Goal: Task Accomplishment & Management: Use online tool/utility

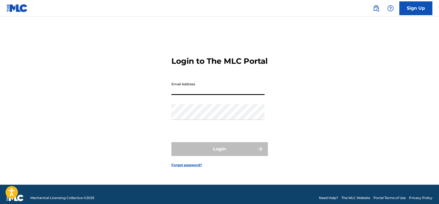
type input "[EMAIL_ADDRESS][DOMAIN_NAME]"
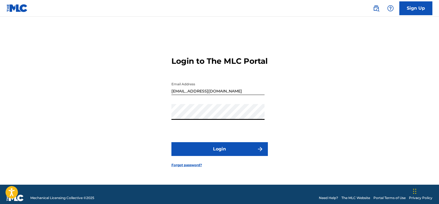
click at [221, 153] on button "Login" at bounding box center [219, 149] width 96 height 14
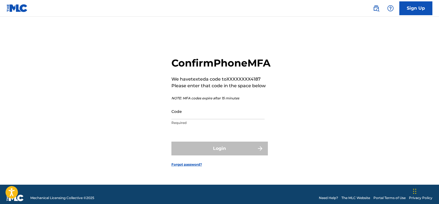
click at [175, 119] on input "Code" at bounding box center [217, 111] width 93 height 16
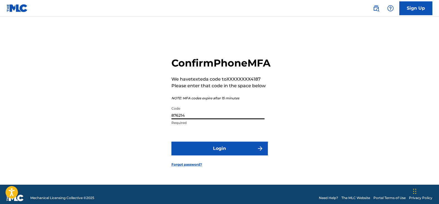
type input "876214"
click at [203, 155] on button "Login" at bounding box center [219, 148] width 96 height 14
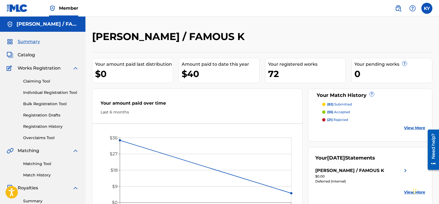
click at [41, 161] on link "Matching Tool" at bounding box center [51, 164] width 56 height 6
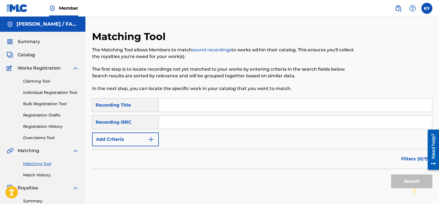
click at [165, 106] on input "Search Form" at bounding box center [295, 104] width 273 height 13
type input "Bend Down"
click at [150, 138] on img "Search Form" at bounding box center [151, 139] width 7 height 7
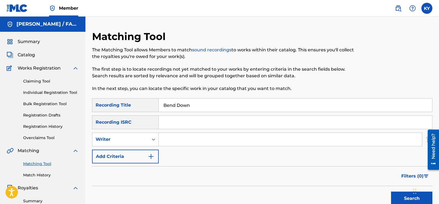
click at [152, 156] on img "Search Form" at bounding box center [151, 156] width 7 height 7
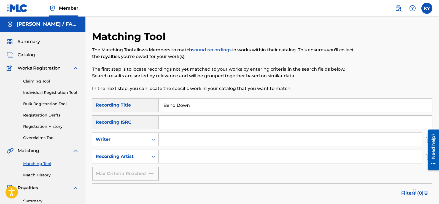
click at [164, 155] on input "Search Form" at bounding box center [290, 156] width 263 height 13
type input "Guerilla Black Starr stunnin"
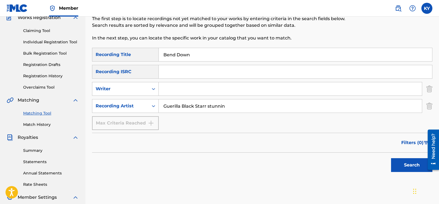
scroll to position [57, 0]
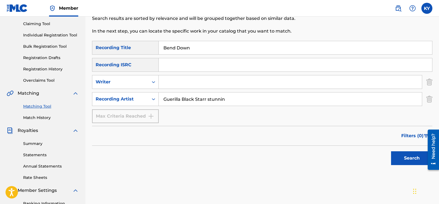
click at [405, 159] on button "Search" at bounding box center [411, 158] width 41 height 14
click at [405, 159] on div "Search" at bounding box center [410, 156] width 44 height 22
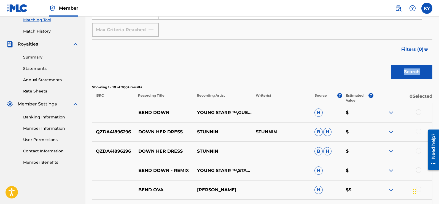
scroll to position [145, 0]
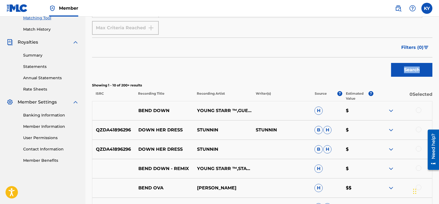
click at [391, 109] on img at bounding box center [391, 110] width 7 height 7
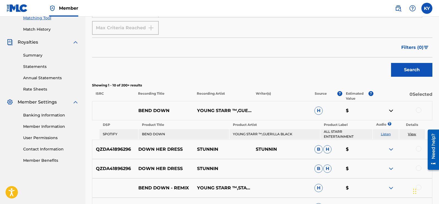
click at [418, 108] on div at bounding box center [419, 110] width 6 height 6
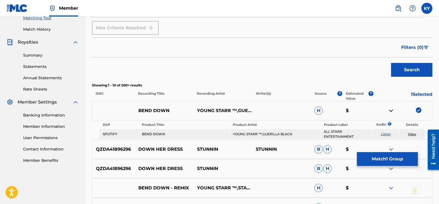
click at [387, 159] on button "Match 1 Group" at bounding box center [387, 159] width 61 height 14
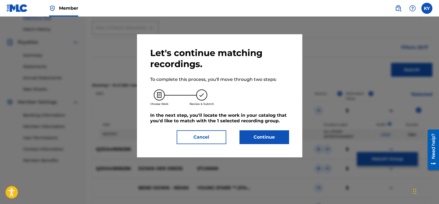
click at [253, 135] on button "Continue" at bounding box center [264, 137] width 50 height 14
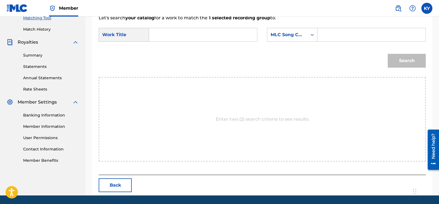
click at [157, 34] on input "Search Form" at bounding box center [203, 34] width 99 height 13
type input "Bend Down"
click at [313, 33] on icon "Search Form" at bounding box center [312, 35] width 6 height 6
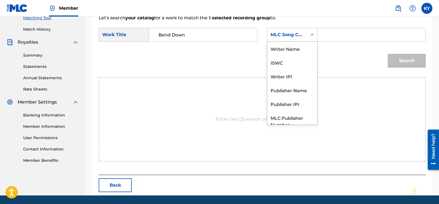
click at [313, 32] on div "Search Form" at bounding box center [312, 35] width 10 height 10
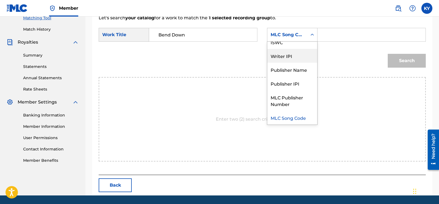
click at [287, 56] on div "Writer IPI" at bounding box center [292, 56] width 50 height 14
click at [287, 56] on div "Search" at bounding box center [262, 62] width 327 height 29
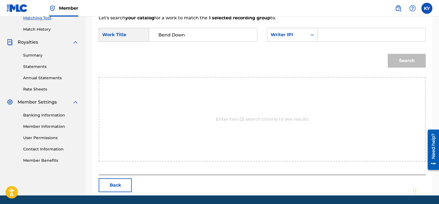
click at [324, 35] on input "Search Form" at bounding box center [371, 34] width 99 height 13
type input "00185897994"
click at [401, 60] on button "Search" at bounding box center [407, 61] width 38 height 14
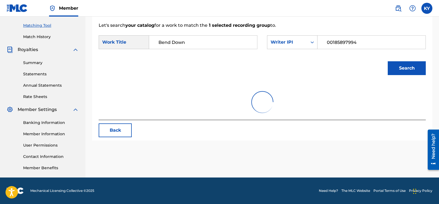
scroll to position [138, 0]
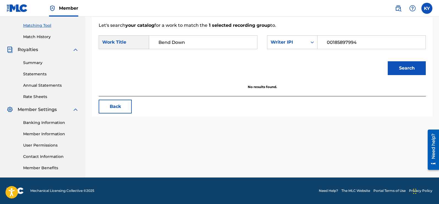
click at [402, 66] on button "Search" at bounding box center [407, 68] width 38 height 14
click at [402, 67] on button "Search" at bounding box center [407, 68] width 38 height 14
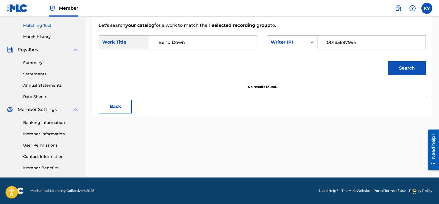
click at [402, 67] on button "Search" at bounding box center [407, 68] width 38 height 14
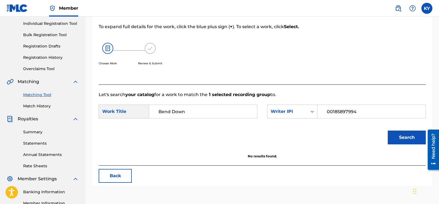
scroll to position [68, 0]
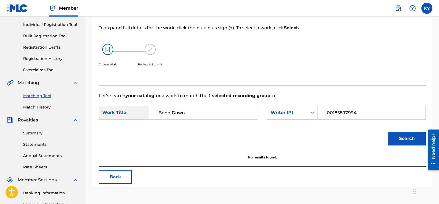
click at [48, 105] on link "Match History" at bounding box center [51, 107] width 56 height 6
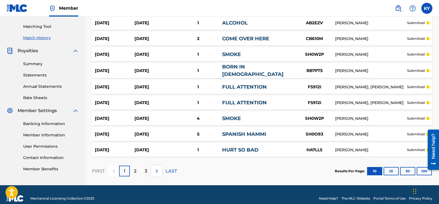
scroll to position [140, 0]
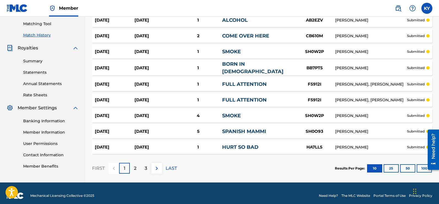
click at [135, 165] on p "2" at bounding box center [135, 168] width 2 height 7
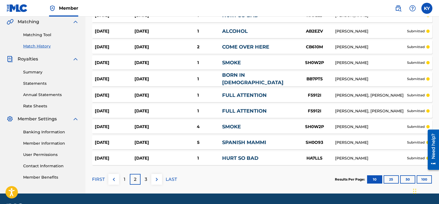
scroll to position [143, 0]
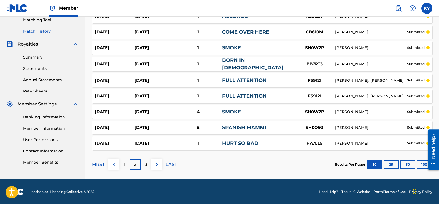
click at [144, 160] on div "3" at bounding box center [145, 164] width 11 height 11
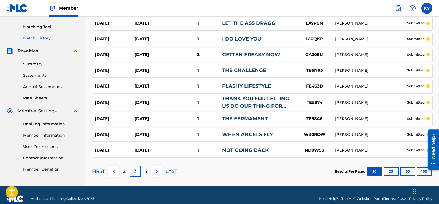
scroll to position [139, 0]
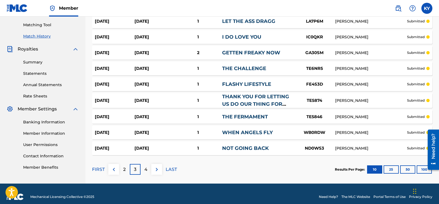
click at [145, 167] on p "4" at bounding box center [145, 169] width 3 height 7
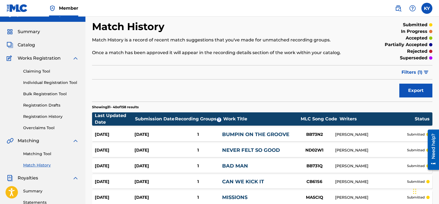
scroll to position [0, 0]
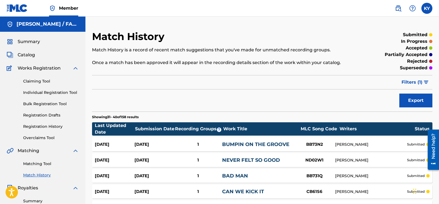
click at [44, 124] on link "Registration History" at bounding box center [51, 126] width 56 height 6
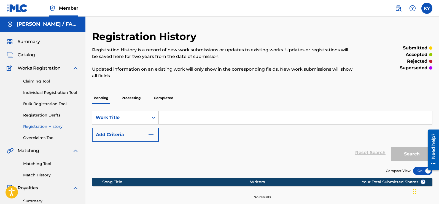
click at [163, 117] on input "Search Form" at bounding box center [295, 117] width 273 height 13
click at [416, 150] on button "Search" at bounding box center [411, 154] width 41 height 14
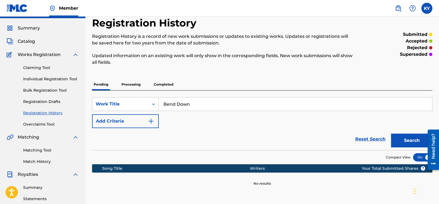
scroll to position [4, 0]
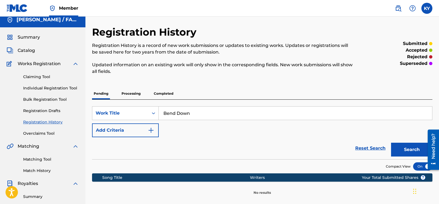
click at [197, 112] on input "Bend Down" at bounding box center [295, 112] width 273 height 13
type input "Bend"
click at [30, 49] on span "Catalog" at bounding box center [26, 50] width 17 height 7
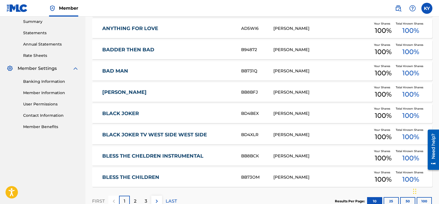
scroll to position [188, 0]
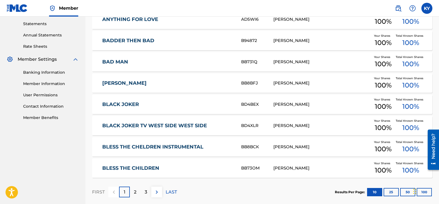
click at [136, 189] on p "2" at bounding box center [135, 191] width 2 height 7
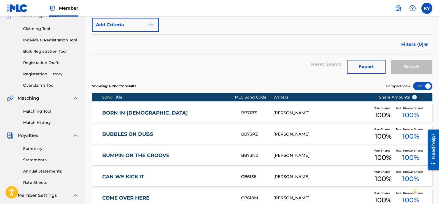
scroll to position [0, 0]
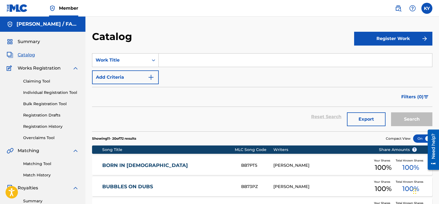
click at [41, 125] on link "Registration History" at bounding box center [51, 126] width 56 height 6
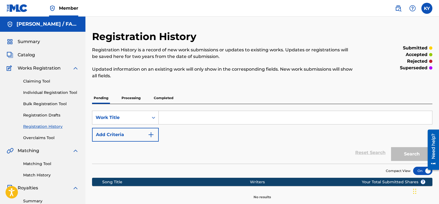
click at [161, 116] on input "Search Form" at bounding box center [295, 117] width 273 height 13
type input "BAD MAN"
click at [413, 150] on button "Search" at bounding box center [411, 154] width 41 height 14
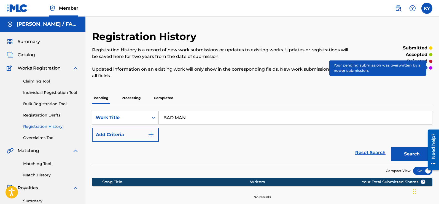
click at [74, 67] on img at bounding box center [75, 68] width 7 height 7
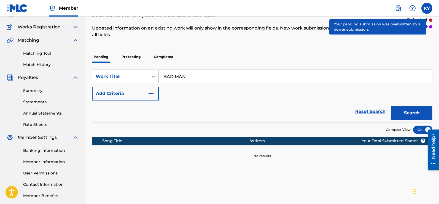
scroll to position [49, 0]
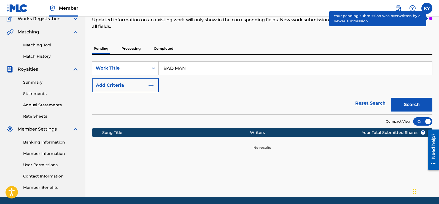
click at [152, 83] on img "Search Form" at bounding box center [151, 85] width 7 height 7
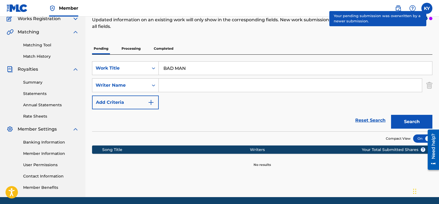
click at [152, 83] on icon "Search Form" at bounding box center [154, 85] width 6 height 6
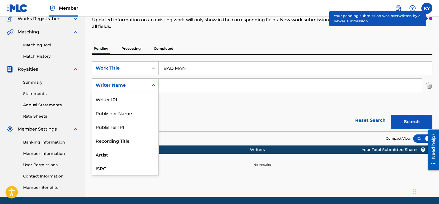
scroll to position [14, 0]
click at [123, 110] on div "Publisher IPI" at bounding box center [125, 113] width 66 height 14
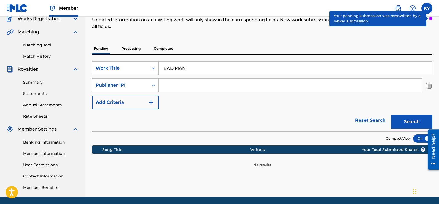
click at [160, 86] on input "Search Form" at bounding box center [290, 84] width 263 height 13
type input "00185897994"
click at [413, 120] on button "Search" at bounding box center [411, 122] width 41 height 14
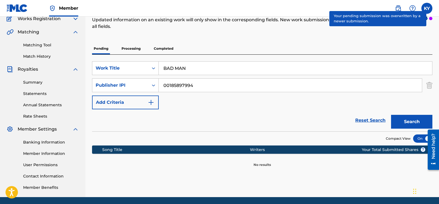
click at [411, 122] on button "Search" at bounding box center [411, 122] width 41 height 14
click at [411, 122] on div "Search" at bounding box center [410, 120] width 44 height 22
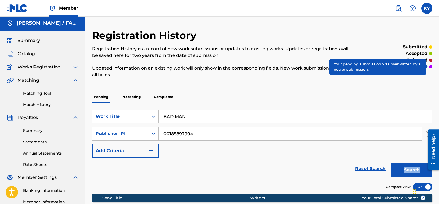
scroll to position [0, 0]
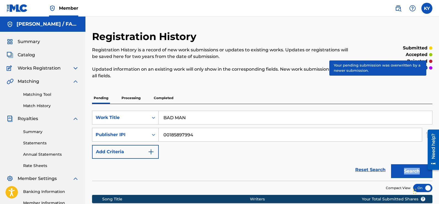
click at [152, 133] on div "Publisher IPI" at bounding box center [125, 135] width 67 height 14
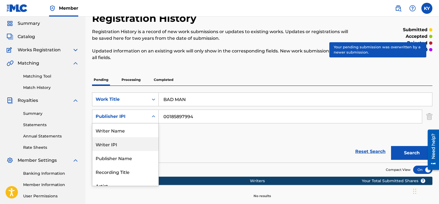
scroll to position [21, 0]
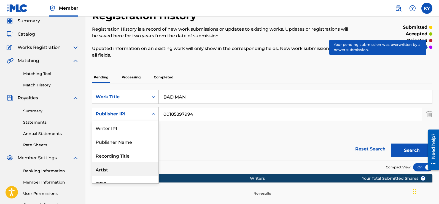
click at [115, 167] on div "Artist" at bounding box center [125, 169] width 66 height 14
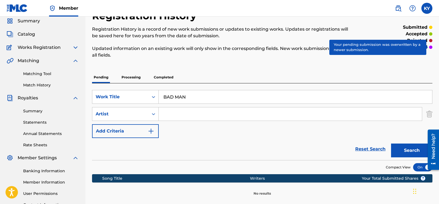
click at [172, 115] on input "Search Form" at bounding box center [290, 113] width 263 height 13
click at [412, 149] on button "Search" at bounding box center [411, 150] width 41 height 14
click at [412, 149] on div "Search" at bounding box center [410, 149] width 44 height 22
click at [417, 150] on button "Search" at bounding box center [411, 150] width 41 height 14
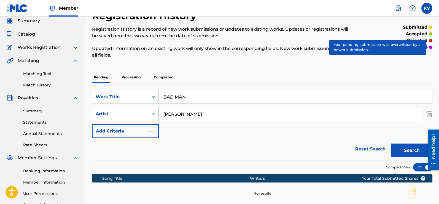
click at [207, 116] on input "Darrell Young" at bounding box center [290, 113] width 263 height 13
type input "D"
click at [197, 98] on input "BAD MAN" at bounding box center [295, 96] width 273 height 13
type input "B"
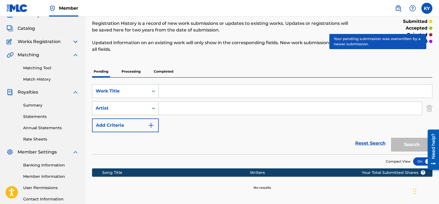
scroll to position [0, 0]
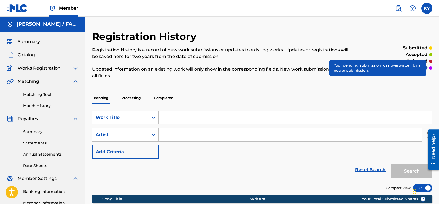
click at [25, 40] on span "Summary" at bounding box center [29, 41] width 22 height 7
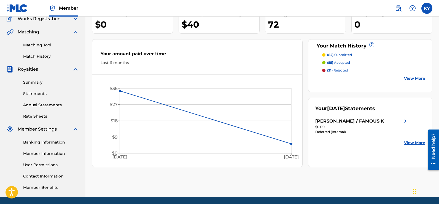
scroll to position [48, 0]
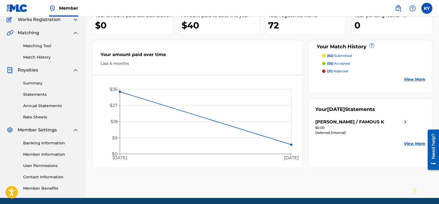
click at [403, 120] on img at bounding box center [405, 121] width 7 height 7
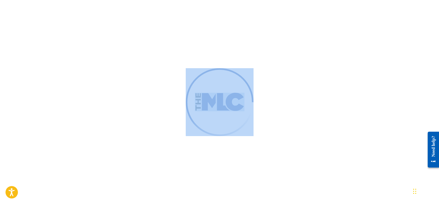
drag, startPoint x: 437, startPoint y: 21, endPoint x: 440, endPoint y: -1, distance: 22.1
click at [438, 0] on html "Accessibility Screen-Reader Guide, Feedback, and Issue Reporting | New window M…" at bounding box center [219, 102] width 439 height 204
click at [424, 19] on div at bounding box center [219, 102] width 439 height 204
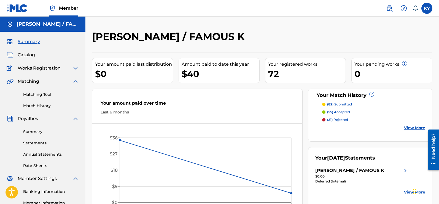
click at [27, 52] on span "Catalog" at bounding box center [26, 55] width 17 height 7
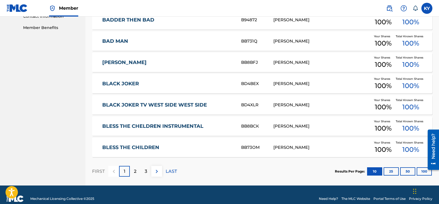
scroll to position [210, 0]
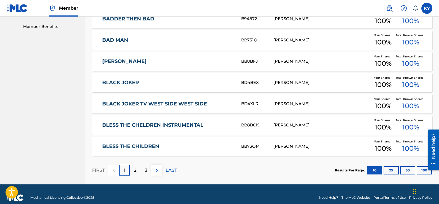
click at [134, 168] on p "2" at bounding box center [135, 170] width 2 height 7
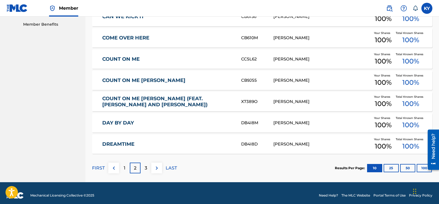
scroll to position [213, 0]
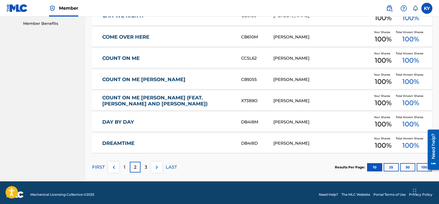
click at [145, 164] on p "3" at bounding box center [146, 167] width 2 height 7
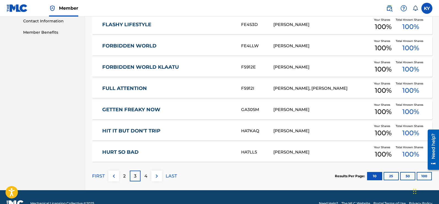
scroll to position [217, 0]
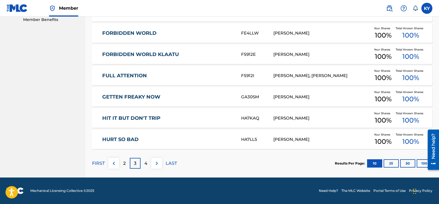
click at [146, 161] on p "4" at bounding box center [145, 163] width 3 height 7
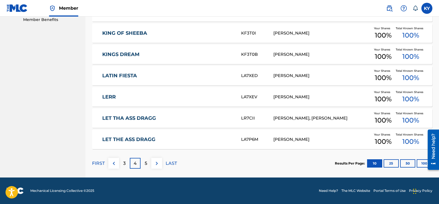
click at [145, 160] on p "5" at bounding box center [146, 163] width 2 height 7
click at [145, 160] on div "SearchWithCriteria6b6db919-bae4-41b6-abab-dc5785457a3a Work Title Add Criteria …" at bounding box center [262, 12] width 340 height 364
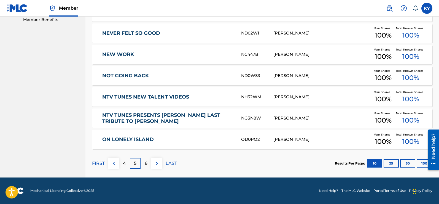
scroll to position [39, 0]
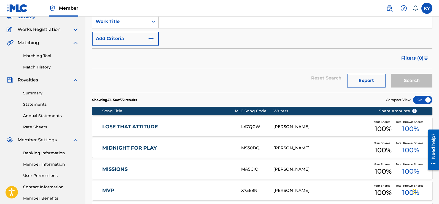
click at [369, 50] on div "Filters ( 0 )" at bounding box center [262, 58] width 340 height 20
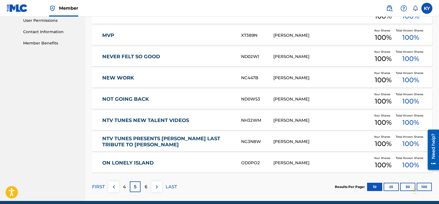
scroll to position [199, 0]
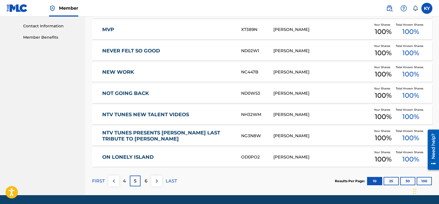
click at [145, 178] on p "6" at bounding box center [146, 180] width 3 height 7
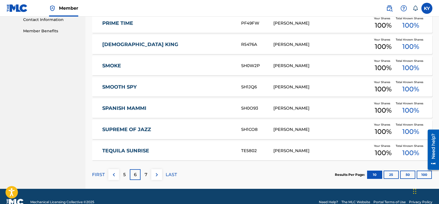
scroll to position [211, 0]
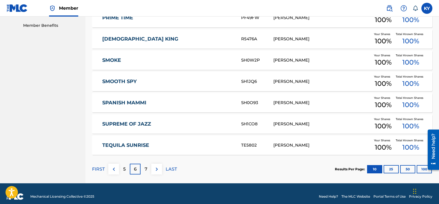
click at [146, 168] on p "7" at bounding box center [146, 169] width 3 height 7
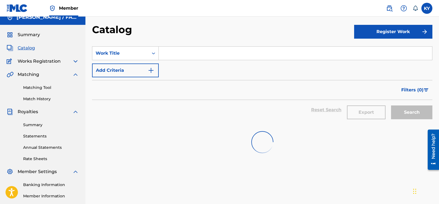
scroll to position [0, 0]
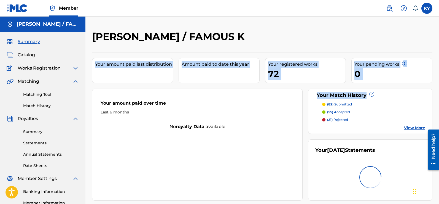
drag, startPoint x: 438, startPoint y: 46, endPoint x: 440, endPoint y: 91, distance: 45.8
click at [438, 91] on html "Accessibility Screen-Reader Guide, Feedback, and Issue Reporting | New window C…" at bounding box center [219, 102] width 439 height 204
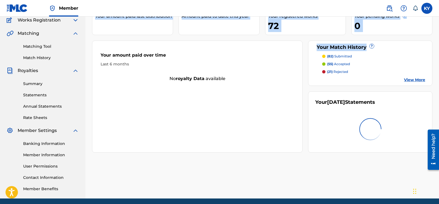
scroll to position [60, 0]
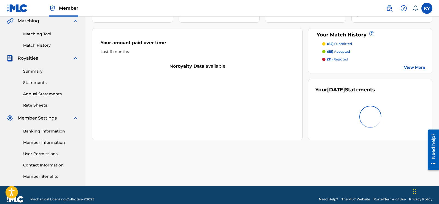
click at [418, 108] on div at bounding box center [370, 116] width 110 height 35
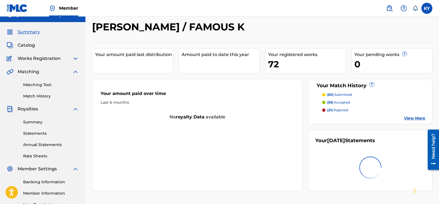
scroll to position [2, 0]
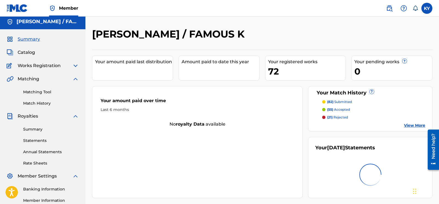
click at [23, 50] on span "Catalog" at bounding box center [26, 52] width 17 height 7
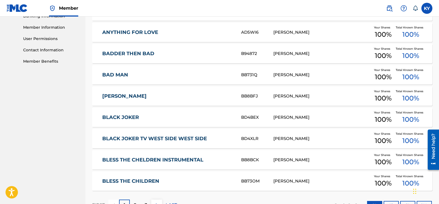
scroll to position [186, 0]
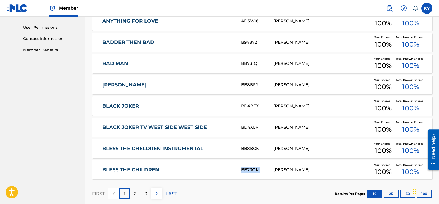
drag, startPoint x: 262, startPoint y: 167, endPoint x: 235, endPoint y: 169, distance: 26.2
click at [235, 169] on div "BLESS THE CHILDREN BB73OM [PERSON_NAME] Your Shares 100 % Total Known Shares 10…" at bounding box center [262, 169] width 340 height 19
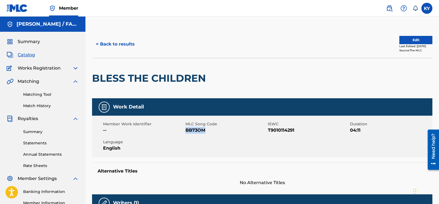
drag, startPoint x: 249, startPoint y: 167, endPoint x: 186, endPoint y: 134, distance: 71.3
click at [186, 134] on div "Member Work Identifier -- MLC Song Code BB73OM ISWC T9010114291 Duration 04:11 …" at bounding box center [262, 135] width 340 height 41
copy span "BB73OM"
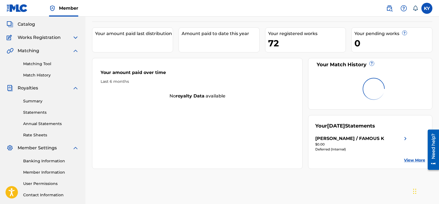
scroll to position [36, 0]
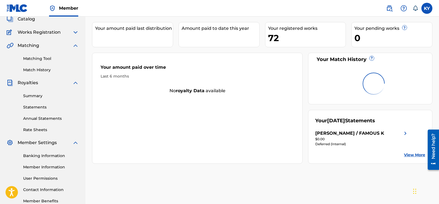
click at [47, 56] on link "Matching Tool" at bounding box center [51, 59] width 56 height 6
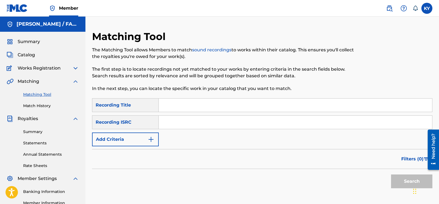
click at [170, 106] on input "Search Form" at bounding box center [295, 104] width 273 height 13
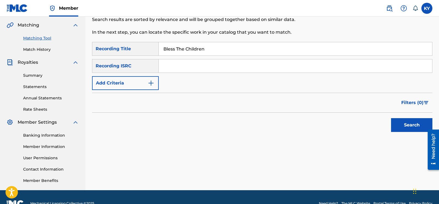
scroll to position [67, 0]
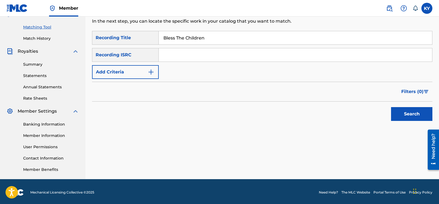
type input "Bless The Children"
click at [151, 69] on img "Search Form" at bounding box center [151, 72] width 7 height 7
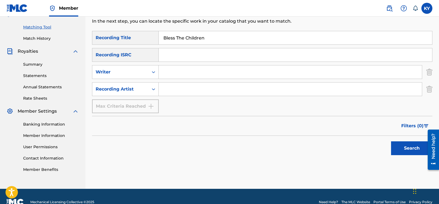
click at [166, 90] on input "Search Form" at bounding box center [290, 88] width 263 height 13
type input "Famous [PERSON_NAME] Bless The Children"
click at [408, 145] on button "Search" at bounding box center [411, 148] width 41 height 14
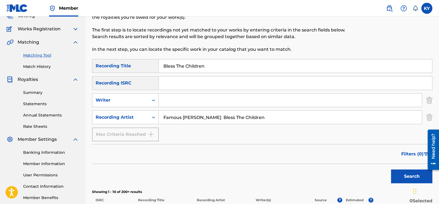
scroll to position [0, 0]
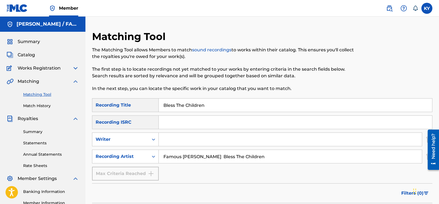
click at [210, 104] on input "Bless The Children" at bounding box center [295, 104] width 273 height 13
type input "B"
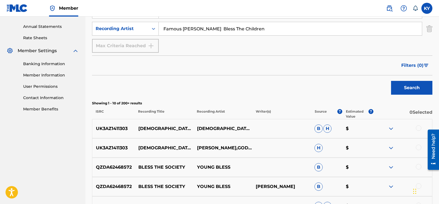
scroll to position [151, 0]
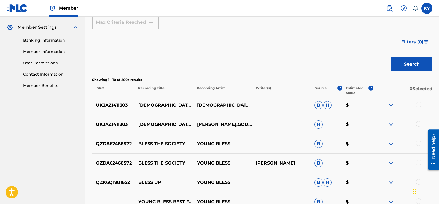
click at [410, 61] on button "Search" at bounding box center [411, 64] width 41 height 14
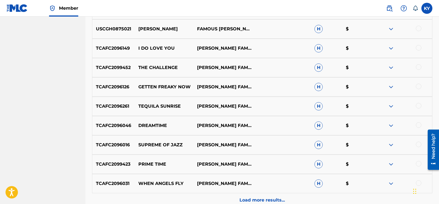
scroll to position [279, 0]
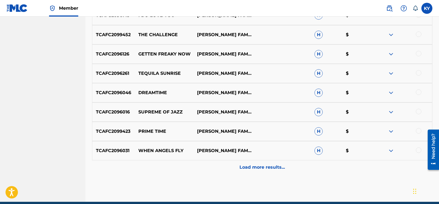
click at [270, 165] on p "Load more results..." at bounding box center [261, 167] width 45 height 7
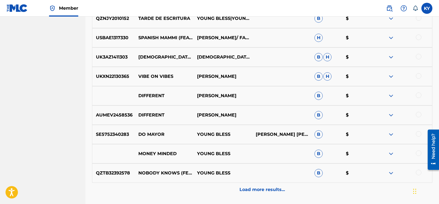
scroll to position [459, 0]
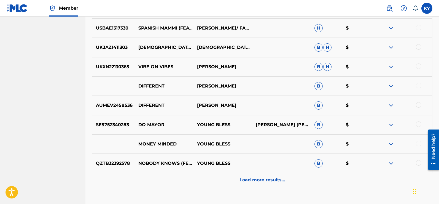
click at [266, 177] on p "Load more results..." at bounding box center [261, 179] width 45 height 7
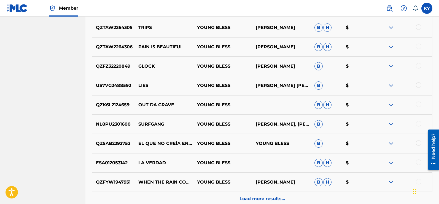
scroll to position [680, 0]
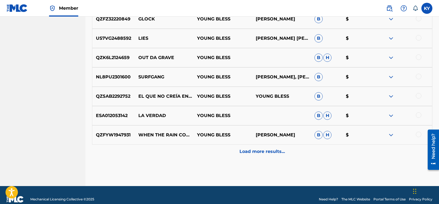
click at [245, 150] on p "Load more results..." at bounding box center [261, 151] width 45 height 7
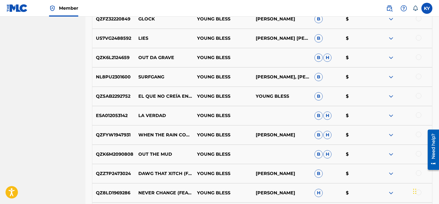
scroll to position [324, 0]
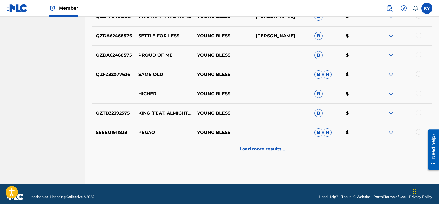
scroll to position [882, 0]
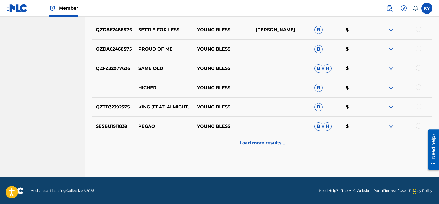
click at [257, 142] on p "Load more results..." at bounding box center [261, 142] width 45 height 7
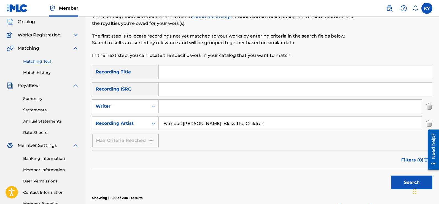
scroll to position [21, 0]
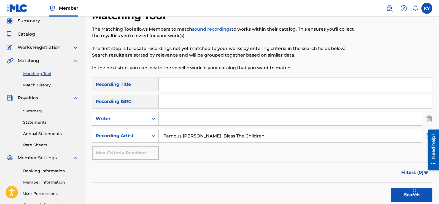
click at [256, 136] on input "Famous [PERSON_NAME] Bless The Children" at bounding box center [290, 135] width 263 height 13
type input "Famous [PERSON_NAME] hurt so bad"
click at [403, 194] on button "Search" at bounding box center [411, 195] width 41 height 14
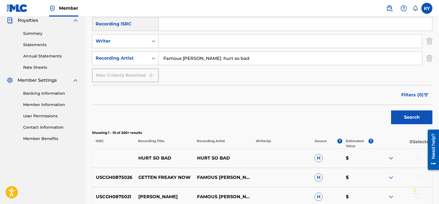
scroll to position [114, 0]
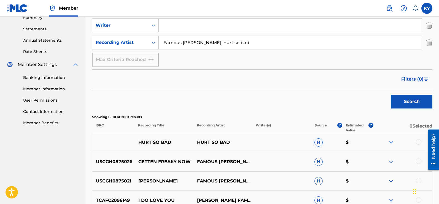
click at [418, 141] on div at bounding box center [419, 142] width 6 height 6
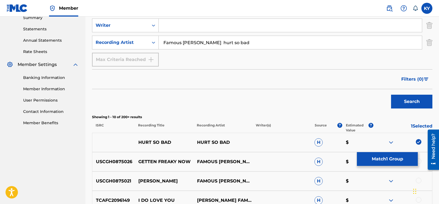
click at [389, 140] on img at bounding box center [391, 142] width 7 height 7
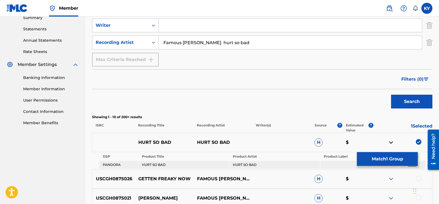
click at [407, 139] on div at bounding box center [402, 142] width 59 height 7
click at [433, 115] on div "Matching Tool The Matching Tool allows Members to match sound recordings to wor…" at bounding box center [261, 150] width 353 height 467
click at [392, 157] on button "Match 1 Group" at bounding box center [387, 159] width 61 height 14
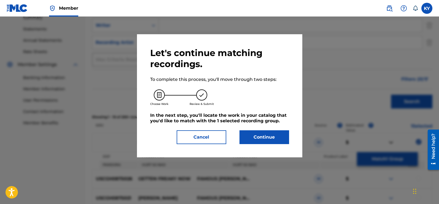
click at [271, 135] on button "Continue" at bounding box center [264, 137] width 50 height 14
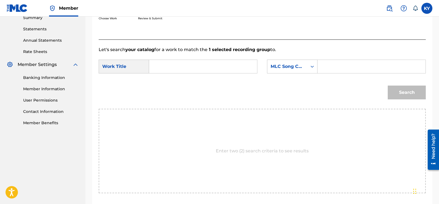
click at [153, 66] on div "Search Form" at bounding box center [203, 66] width 108 height 14
click at [158, 67] on input "Search Form" at bounding box center [203, 66] width 99 height 13
click at [161, 88] on div "hurt so bad" at bounding box center [162, 82] width 16 height 17
type input "hurt so bad"
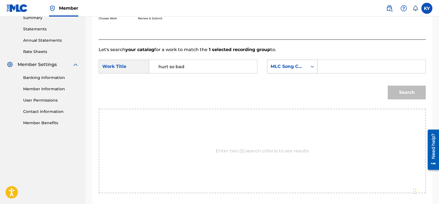
click at [311, 65] on icon "Search Form" at bounding box center [312, 67] width 6 height 6
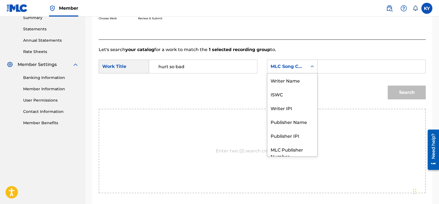
scroll to position [20, 0]
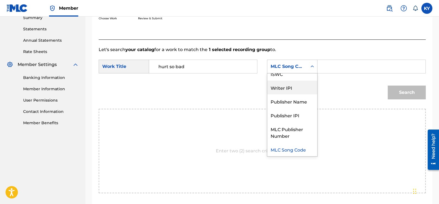
click at [277, 89] on div "Writer IPI" at bounding box center [292, 87] width 50 height 14
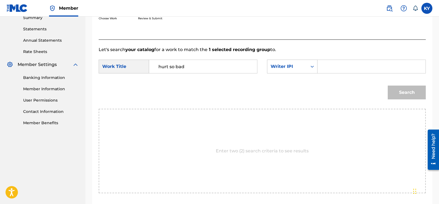
click at [324, 67] on input "Search Form" at bounding box center [371, 66] width 99 height 13
type input "00185897994"
click at [408, 91] on button "Search" at bounding box center [407, 92] width 38 height 14
click at [408, 91] on form "SearchWithCriteria2df9bf06-a907-40c5-9cfc-02482e50c3b1 Work Title hurt so bad S…" at bounding box center [262, 81] width 327 height 56
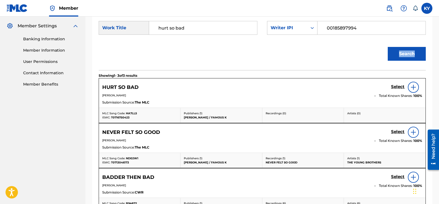
scroll to position [153, 0]
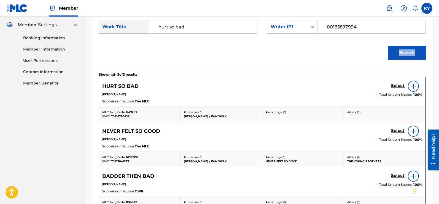
click at [412, 85] on img at bounding box center [413, 86] width 7 height 7
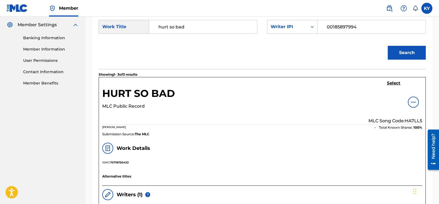
click at [393, 82] on h5 "Select" at bounding box center [393, 82] width 13 height 5
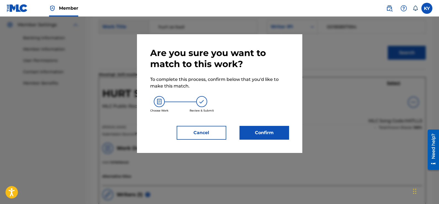
click at [273, 129] on button "Confirm" at bounding box center [264, 133] width 50 height 14
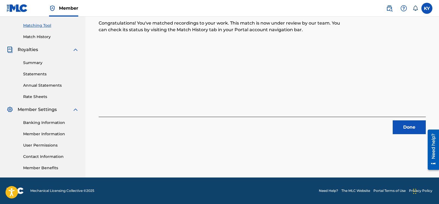
scroll to position [69, 0]
click at [413, 125] on button "Done" at bounding box center [408, 127] width 33 height 14
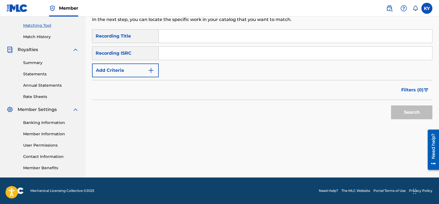
scroll to position [0, 0]
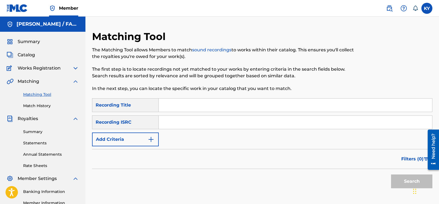
click at [432, 12] on div "KY KY [PERSON_NAME] [EMAIL_ADDRESS][DOMAIN_NAME] Notification Preferences Profi…" at bounding box center [406, 8] width 52 height 11
click at [150, 140] on img "Search Form" at bounding box center [151, 139] width 7 height 7
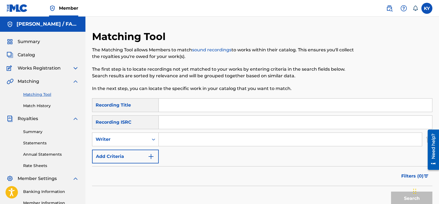
click at [149, 155] on img "Search Form" at bounding box center [151, 156] width 7 height 7
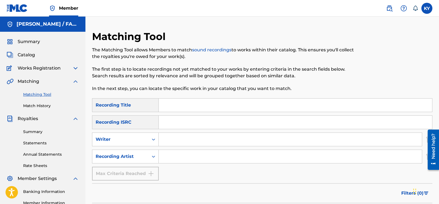
click at [162, 155] on input "Search Form" at bounding box center [290, 156] width 263 height 13
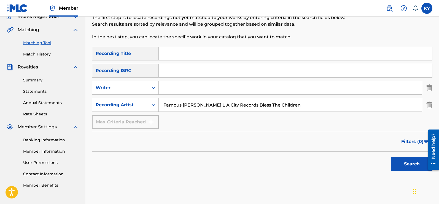
scroll to position [55, 0]
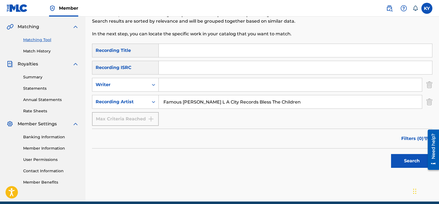
click at [408, 162] on button "Search" at bounding box center [411, 161] width 41 height 14
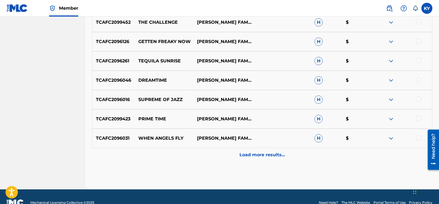
scroll to position [294, 0]
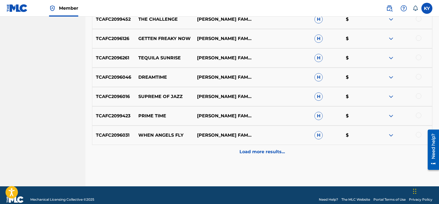
click at [271, 152] on p "Load more results..." at bounding box center [261, 151] width 45 height 7
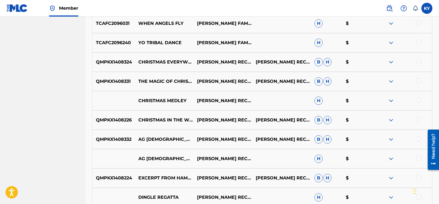
scroll to position [0, 0]
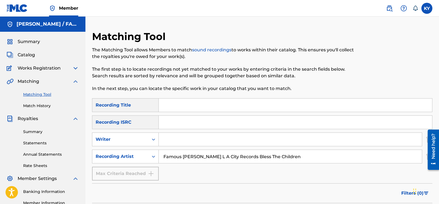
click at [247, 157] on input "Famous [PERSON_NAME] L A City Records Bless The Children" at bounding box center [290, 156] width 263 height 13
type input "Famous [PERSON_NAME] Bless The Children"
click at [167, 106] on input "Search Form" at bounding box center [295, 104] width 273 height 13
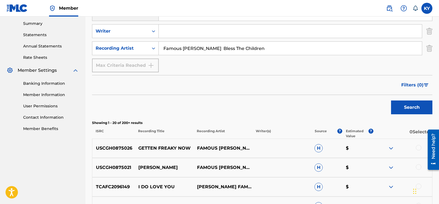
scroll to position [129, 0]
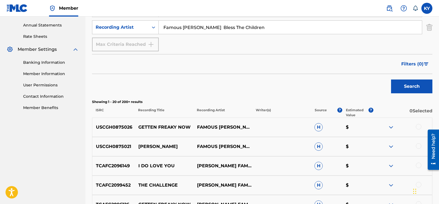
click at [415, 82] on button "Search" at bounding box center [411, 86] width 41 height 14
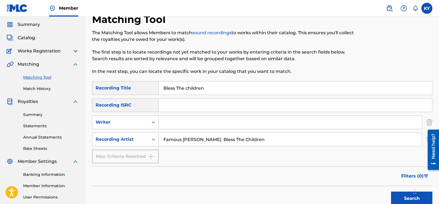
scroll to position [0, 0]
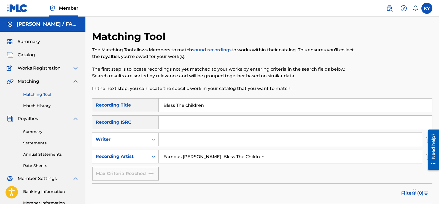
click at [205, 106] on input "Bless The children" at bounding box center [295, 104] width 273 height 13
type input "B"
click at [256, 155] on input "Famous [PERSON_NAME] Bless The Children" at bounding box center [290, 156] width 263 height 13
click at [258, 156] on input "Famous [PERSON_NAME] Bless The Children" at bounding box center [290, 156] width 263 height 13
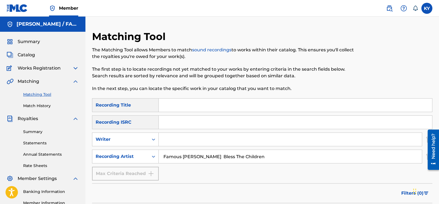
click at [258, 156] on input "Famous [PERSON_NAME] Bless The Children" at bounding box center [290, 156] width 263 height 13
click at [213, 156] on input "Famous [PERSON_NAME] Bless The Children" at bounding box center [290, 156] width 263 height 13
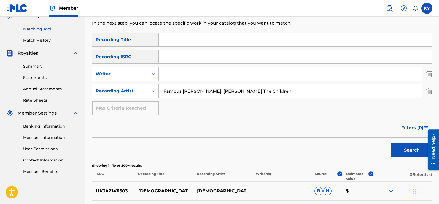
scroll to position [71, 0]
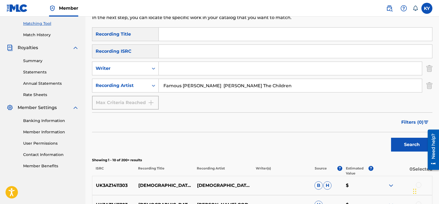
click at [410, 143] on button "Search" at bounding box center [411, 144] width 41 height 14
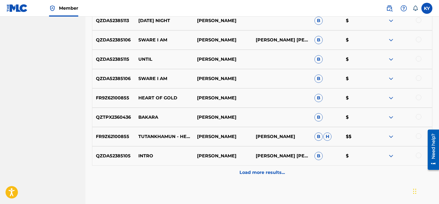
scroll to position [294, 0]
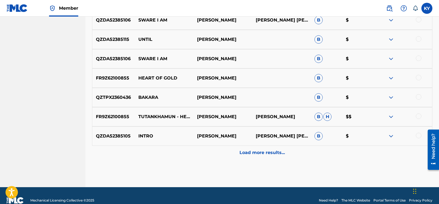
click at [262, 151] on p "Load more results..." at bounding box center [261, 152] width 45 height 7
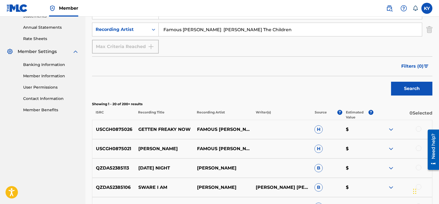
scroll to position [77, 0]
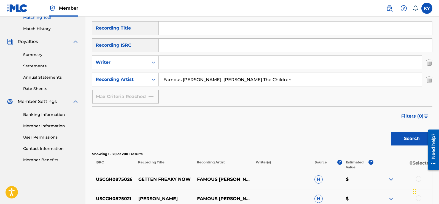
click at [287, 80] on input "Famous [PERSON_NAME] [PERSON_NAME] The Children" at bounding box center [290, 79] width 263 height 13
type input "Famous [PERSON_NAME]"
click at [416, 138] on button "Search" at bounding box center [411, 138] width 41 height 14
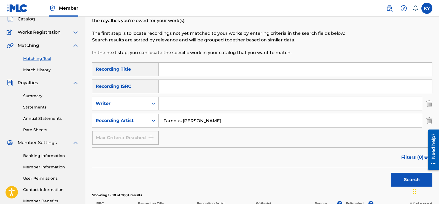
scroll to position [25, 0]
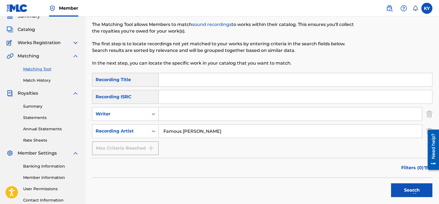
click at [425, 43] on div at bounding box center [393, 39] width 78 height 68
click at [163, 79] on input "Search Form" at bounding box center [295, 79] width 273 height 13
type input "Tutankhamun"
click at [402, 189] on button "Search" at bounding box center [411, 190] width 41 height 14
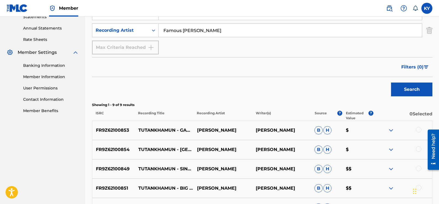
scroll to position [131, 0]
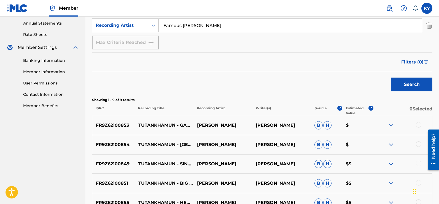
click at [407, 81] on button "Search" at bounding box center [411, 84] width 41 height 14
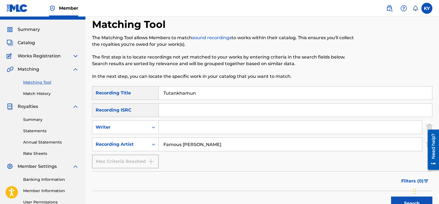
scroll to position [11, 0]
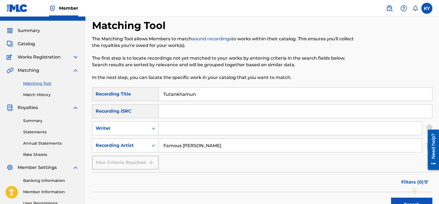
click at [248, 146] on input "Famous [PERSON_NAME]" at bounding box center [290, 145] width 263 height 13
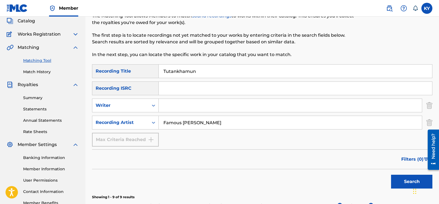
scroll to position [52, 0]
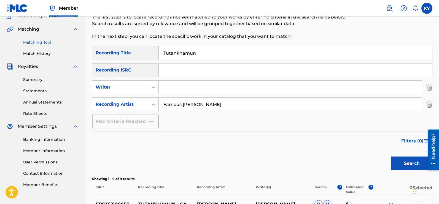
click at [405, 161] on button "Search" at bounding box center [411, 163] width 41 height 14
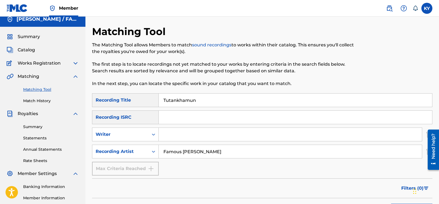
scroll to position [0, 0]
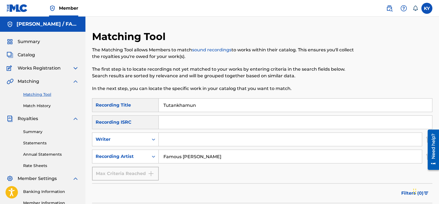
click at [438, 43] on div "Matching Tool The Matching Tool allows Members to match sound recordings to wor…" at bounding box center [261, 171] width 353 height 282
click at [212, 157] on input "Famous [PERSON_NAME]" at bounding box center [290, 156] width 263 height 13
click at [163, 157] on input "Famous [PERSON_NAME]" at bounding box center [290, 156] width 263 height 13
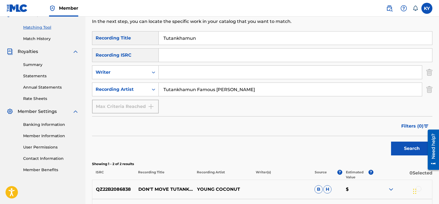
scroll to position [71, 0]
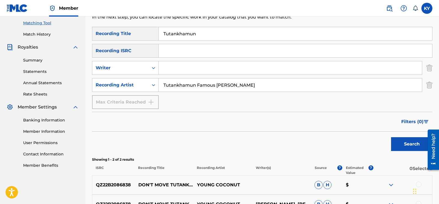
type input "Tutankhamun Famous [PERSON_NAME]"
click at [413, 143] on button "Search" at bounding box center [411, 144] width 41 height 14
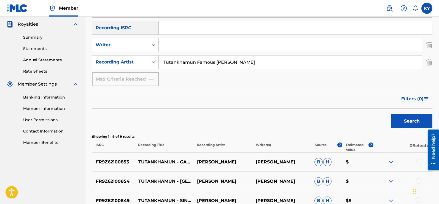
scroll to position [34, 0]
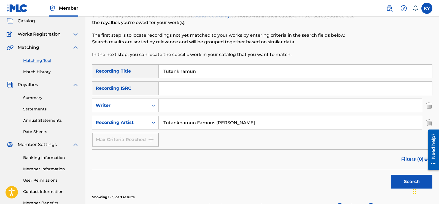
click at [197, 72] on input "Tutankhamun" at bounding box center [295, 70] width 273 height 13
type input "T"
click at [399, 181] on button "Search" at bounding box center [411, 181] width 41 height 14
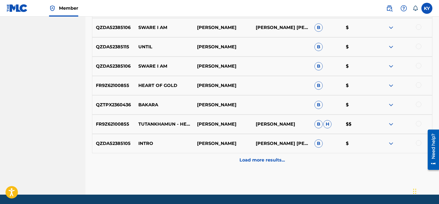
scroll to position [291, 0]
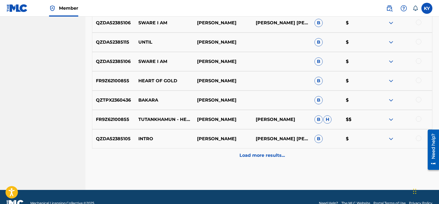
click at [265, 155] on p "Load more results..." at bounding box center [261, 155] width 45 height 7
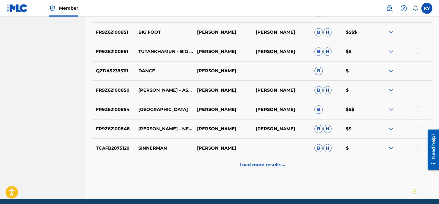
scroll to position [475, 0]
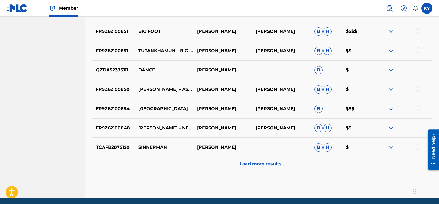
click at [277, 163] on p "Load more results..." at bounding box center [261, 163] width 45 height 7
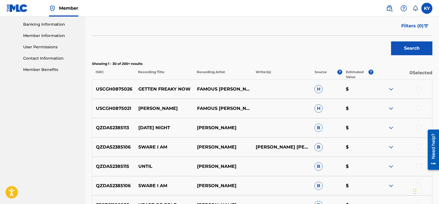
scroll to position [156, 0]
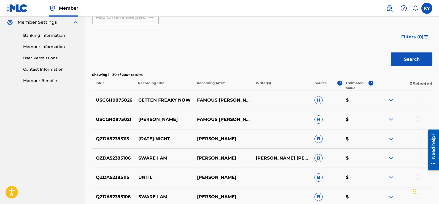
drag, startPoint x: 437, startPoint y: 42, endPoint x: 437, endPoint y: 72, distance: 29.8
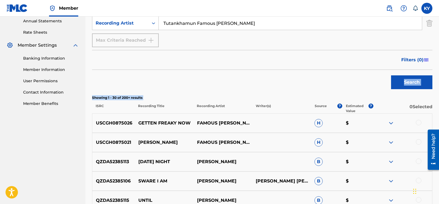
scroll to position [113, 0]
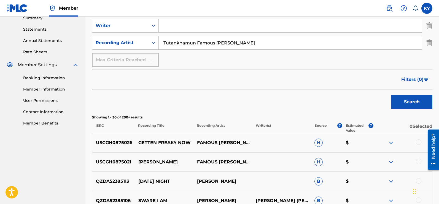
click at [345, 67] on form "SearchWithCriteria497d81cf-bb6c-47e5-a356-4280924275ed Recording Title SearchWi…" at bounding box center [262, 48] width 340 height 127
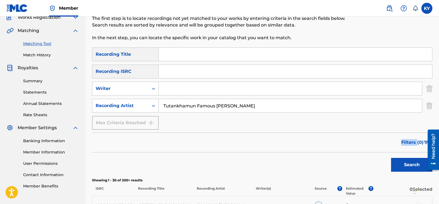
scroll to position [29, 0]
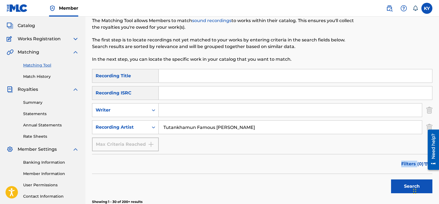
click at [163, 74] on input "Search Form" at bounding box center [295, 75] width 273 height 13
type input "Famous [PERSON_NAME]"
click at [403, 183] on button "Search" at bounding box center [411, 186] width 41 height 14
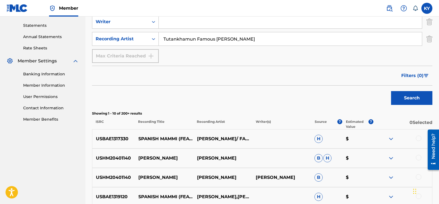
scroll to position [127, 0]
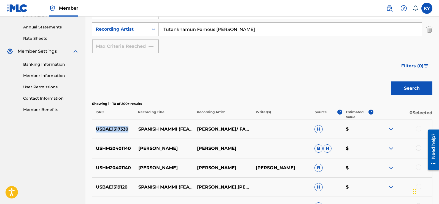
drag, startPoint x: 130, startPoint y: 126, endPoint x: 96, endPoint y: 128, distance: 33.7
click at [96, 128] on p "USBAE1317330" at bounding box center [113, 129] width 42 height 7
copy p "USBAE1317330"
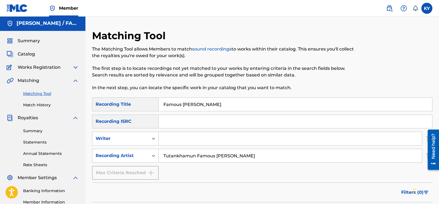
scroll to position [0, 0]
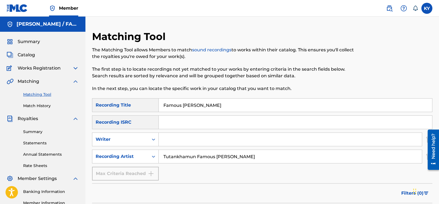
click at [161, 121] on input "Search Form" at bounding box center [295, 121] width 273 height 13
paste input "USBAE1317330"
click at [176, 60] on div "The Matching Tool allows Members to match sound recordings to works within thei…" at bounding box center [223, 69] width 262 height 45
click at [196, 122] on input "USBAE1317330" at bounding box center [295, 121] width 273 height 13
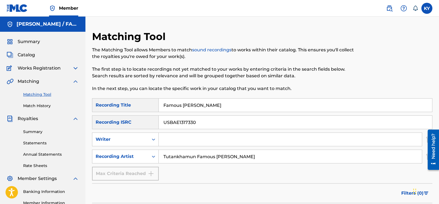
click at [203, 123] on input "USBAE1317330" at bounding box center [295, 121] width 273 height 13
click at [209, 135] on input "Search Form" at bounding box center [290, 138] width 263 height 13
click at [263, 132] on input "Search Form" at bounding box center [290, 138] width 263 height 13
click at [155, 94] on div "Matching Tool The Matching Tool allows Members to match sound recordings to wor…" at bounding box center [223, 64] width 262 height 68
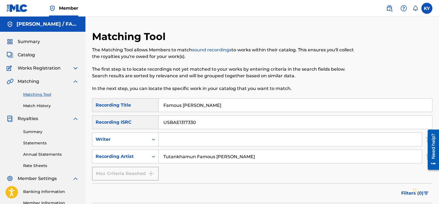
click at [200, 123] on input "USBAE1317330" at bounding box center [295, 121] width 273 height 13
type input "USBAE1317331"
click at [220, 107] on input "Famous [PERSON_NAME]" at bounding box center [295, 104] width 273 height 13
type input "F"
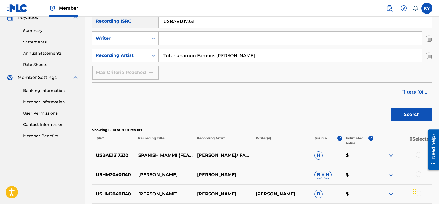
scroll to position [115, 0]
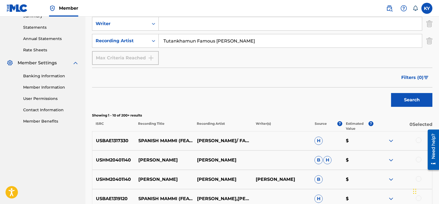
click at [418, 101] on button "Search" at bounding box center [411, 100] width 41 height 14
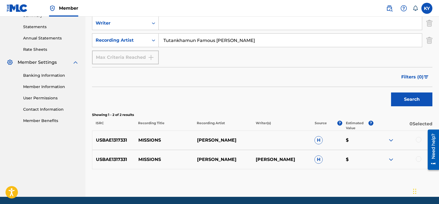
scroll to position [117, 0]
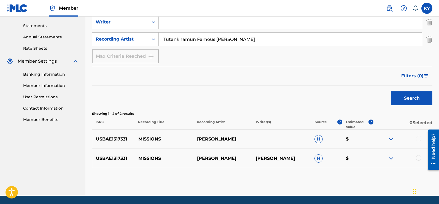
click at [418, 137] on div at bounding box center [419, 139] width 6 height 6
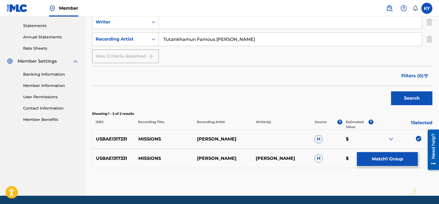
click at [418, 156] on div at bounding box center [419, 158] width 6 height 6
click at [396, 159] on button "Match 2 Groups" at bounding box center [387, 159] width 61 height 14
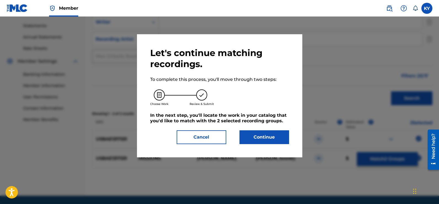
click at [262, 136] on button "Continue" at bounding box center [264, 137] width 50 height 14
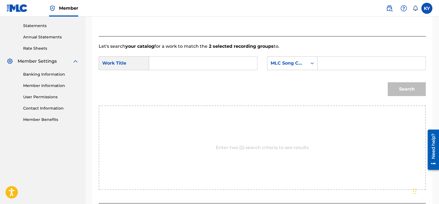
click at [166, 65] on input "Search Form" at bounding box center [203, 62] width 99 height 13
click at [174, 75] on strong "mission" at bounding box center [167, 75] width 18 height 5
type input "missions"
click at [313, 62] on icon "Search Form" at bounding box center [312, 63] width 6 height 6
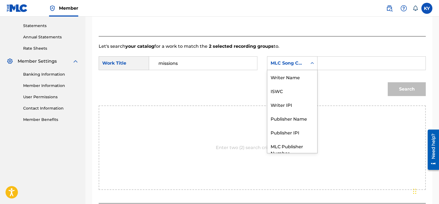
scroll to position [20, 0]
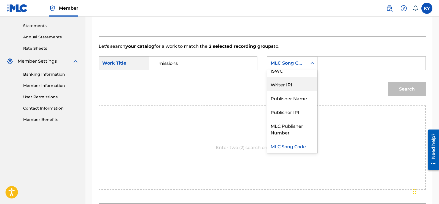
click at [287, 82] on div "Writer IPI" at bounding box center [292, 84] width 50 height 14
click at [287, 82] on div "Search" at bounding box center [262, 91] width 327 height 29
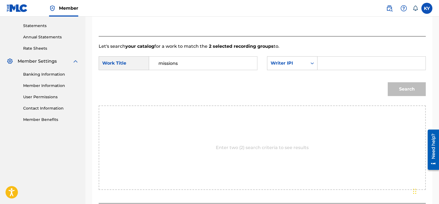
click at [322, 64] on input "Search Form" at bounding box center [371, 62] width 99 height 13
type input "00185897994"
click at [402, 89] on button "Search" at bounding box center [407, 89] width 38 height 14
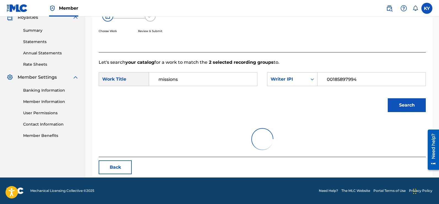
scroll to position [117, 0]
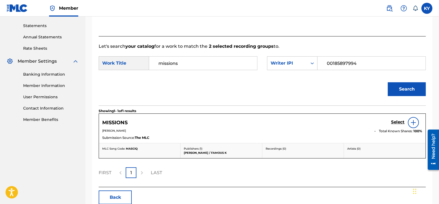
click at [412, 122] on img at bounding box center [413, 122] width 7 height 7
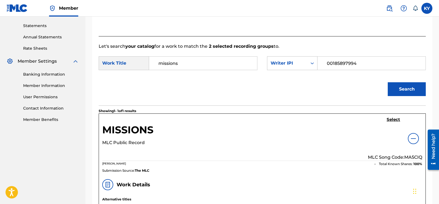
click at [394, 119] on h5 "Select" at bounding box center [392, 119] width 13 height 5
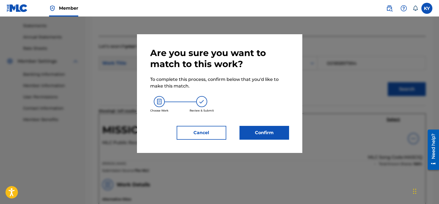
click at [260, 130] on button "Confirm" at bounding box center [264, 133] width 50 height 14
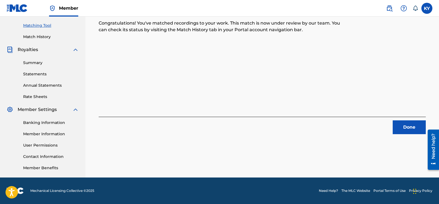
scroll to position [69, 0]
click at [409, 128] on button "Done" at bounding box center [408, 127] width 33 height 14
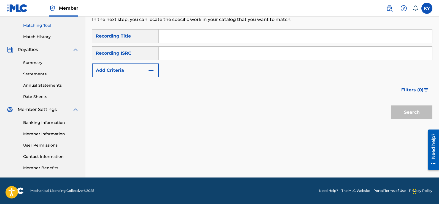
click at [149, 70] on img "Search Form" at bounding box center [151, 70] width 7 height 7
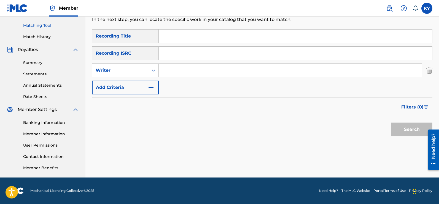
click at [150, 86] on img "Search Form" at bounding box center [151, 87] width 7 height 7
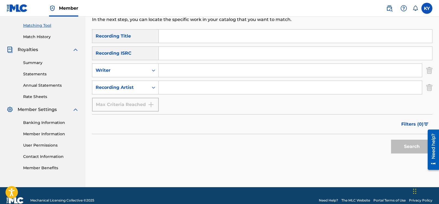
click at [160, 35] on input "Search Form" at bounding box center [295, 35] width 273 height 13
click at [163, 56] on input "Search Form" at bounding box center [295, 53] width 273 height 13
paste input "USBAE1317330"
click at [405, 143] on button "Search" at bounding box center [411, 146] width 41 height 14
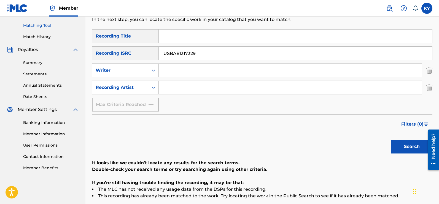
click at [198, 54] on input "USBAE1317329" at bounding box center [295, 53] width 273 height 13
click at [201, 55] on input "USBAE1317329" at bounding box center [295, 53] width 273 height 13
click at [413, 147] on button "Search" at bounding box center [411, 146] width 41 height 14
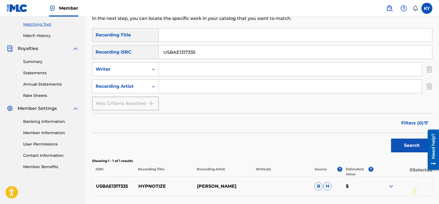
scroll to position [65, 0]
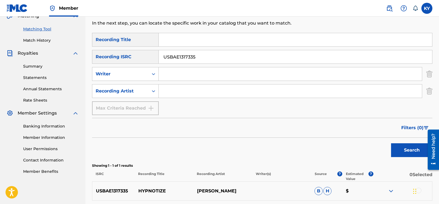
click at [197, 57] on input "USBAE1317335" at bounding box center [295, 56] width 273 height 13
type input "USBAE1317332"
click at [406, 149] on button "Search" at bounding box center [411, 150] width 41 height 14
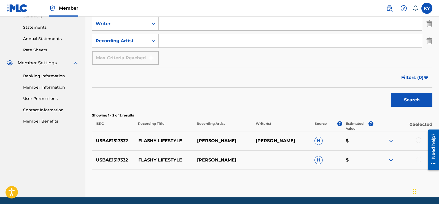
scroll to position [116, 0]
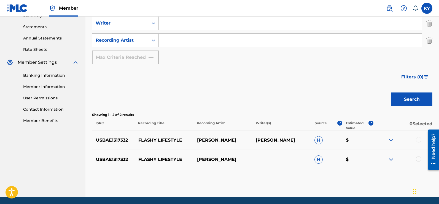
click at [418, 138] on div at bounding box center [419, 140] width 6 height 6
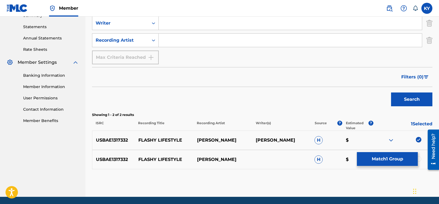
click at [418, 156] on div at bounding box center [419, 159] width 6 height 6
click at [392, 157] on button "Match 2 Groups" at bounding box center [387, 159] width 61 height 14
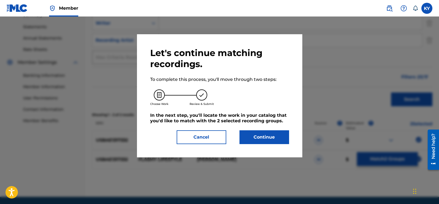
click at [263, 135] on button "Continue" at bounding box center [264, 137] width 50 height 14
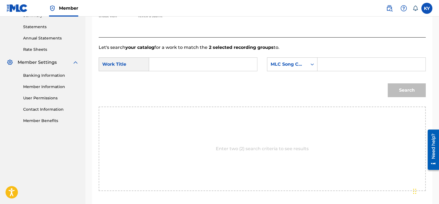
click at [166, 62] on input "Search Form" at bounding box center [203, 64] width 99 height 13
click at [170, 83] on span "y lifestyle" at bounding box center [166, 80] width 17 height 12
type input "flashy lifestyle"
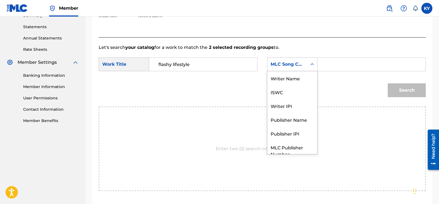
click at [312, 64] on icon "Search Form" at bounding box center [312, 64] width 6 height 6
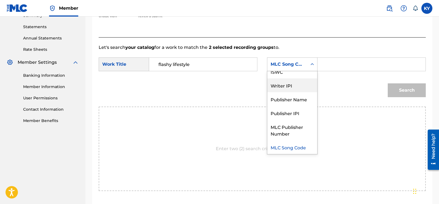
click at [285, 86] on div "Writer IPI" at bounding box center [292, 85] width 50 height 14
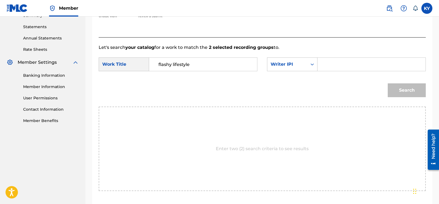
click at [323, 64] on input "Search Form" at bounding box center [371, 64] width 99 height 13
type input "00185897994"
click at [399, 89] on button "Search" at bounding box center [407, 90] width 38 height 14
click at [399, 74] on div "SearchWithCriteria2df9bf06-a907-40c5-9cfc-02482e50c3b1 Work Title flashy lifest…" at bounding box center [262, 65] width 327 height 17
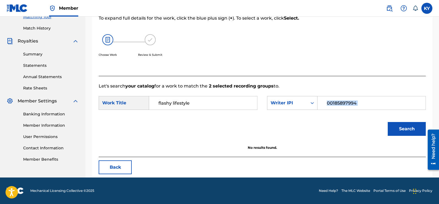
scroll to position [77, 0]
click at [407, 125] on button "Search" at bounding box center [407, 129] width 38 height 14
click at [405, 128] on button "Search" at bounding box center [407, 129] width 38 height 14
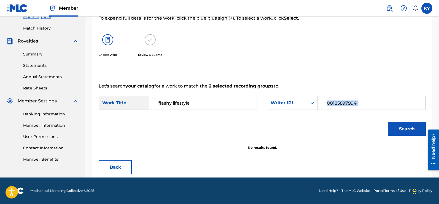
click at [405, 128] on button "Search" at bounding box center [407, 129] width 38 height 14
click at [361, 103] on input "00185897994" at bounding box center [371, 102] width 99 height 13
type input "you"
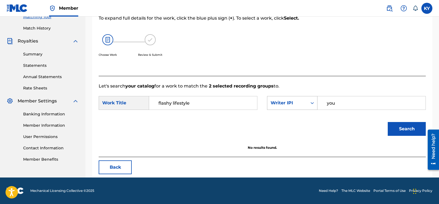
click at [312, 102] on icon "Search Form" at bounding box center [312, 103] width 6 height 6
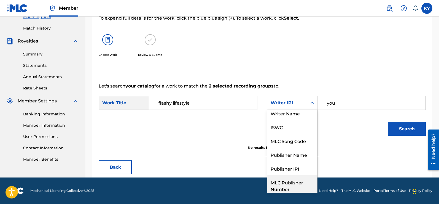
scroll to position [0, 0]
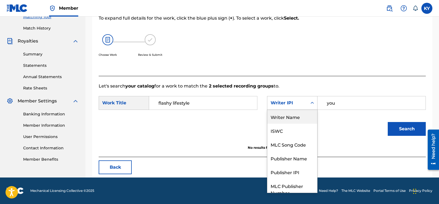
click at [294, 115] on div "Writer Name" at bounding box center [292, 117] width 50 height 14
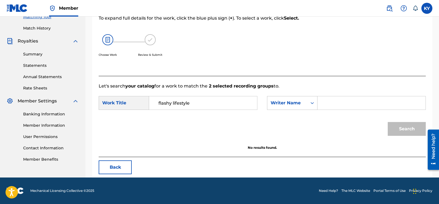
click at [324, 102] on input "Search Form" at bounding box center [371, 102] width 99 height 13
type input "[PERSON_NAME]"
click at [408, 130] on button "Search" at bounding box center [407, 129] width 38 height 14
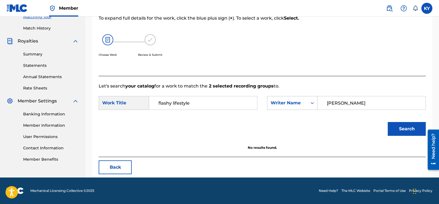
click at [407, 129] on button "Search" at bounding box center [407, 129] width 38 height 14
click at [312, 101] on icon "Search Form" at bounding box center [312, 103] width 6 height 6
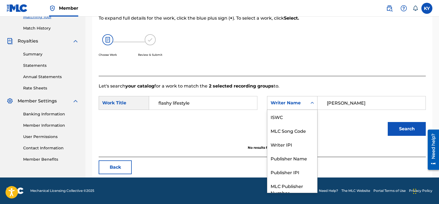
click at [313, 101] on icon "Search Form" at bounding box center [312, 103] width 6 height 6
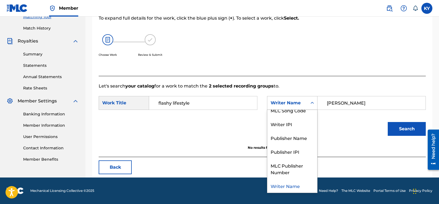
click at [314, 101] on icon "Search Form" at bounding box center [312, 103] width 6 height 6
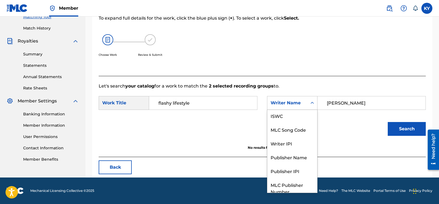
scroll to position [0, 0]
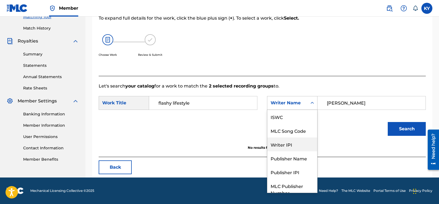
click at [286, 141] on div "Writer IPI" at bounding box center [292, 144] width 50 height 14
click at [286, 141] on div "Search" at bounding box center [262, 130] width 327 height 29
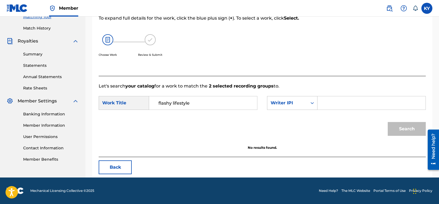
click at [321, 104] on div "Search Form" at bounding box center [371, 103] width 108 height 14
click at [324, 103] on input "Search Form" at bounding box center [371, 102] width 99 height 13
type input "00185897994"
click at [408, 127] on button "Search" at bounding box center [407, 129] width 38 height 14
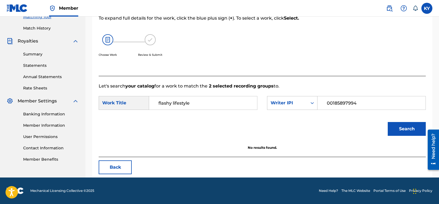
click at [405, 128] on button "Search" at bounding box center [407, 129] width 38 height 14
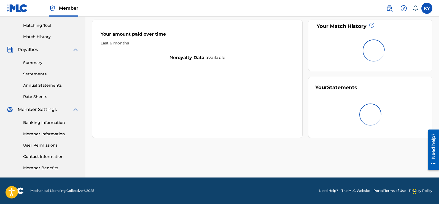
scroll to position [36, 0]
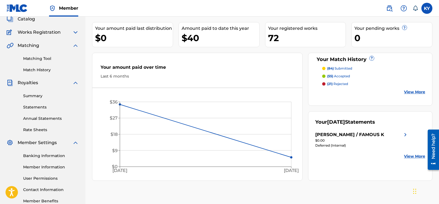
click at [36, 56] on link "Matching Tool" at bounding box center [51, 59] width 56 height 6
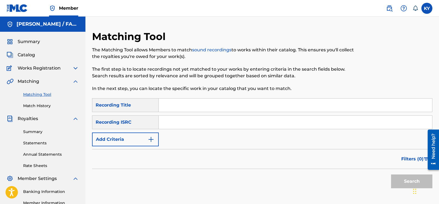
click at [163, 121] on input "Search Form" at bounding box center [295, 121] width 273 height 13
paste input "USBAE1317330"
click at [173, 61] on div "The Matching Tool allows Members to match sound recordings to works within thei…" at bounding box center [223, 69] width 262 height 45
click at [196, 124] on input "USBAE1317330" at bounding box center [295, 121] width 273 height 13
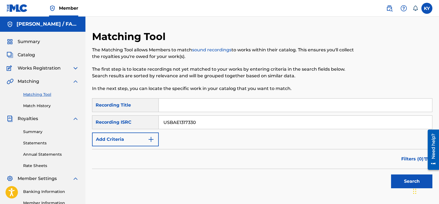
click at [207, 122] on input "USBAE1317330" at bounding box center [295, 121] width 273 height 13
click at [203, 124] on input "USBAE1317330" at bounding box center [295, 121] width 273 height 13
click at [406, 181] on button "Search" at bounding box center [411, 181] width 41 height 14
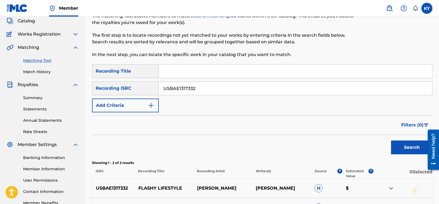
scroll to position [18, 0]
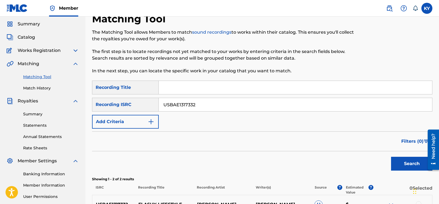
click at [196, 105] on input "USBAE1317332" at bounding box center [295, 104] width 273 height 13
type input "USBAE1317333"
click at [398, 160] on button "Search" at bounding box center [411, 163] width 41 height 14
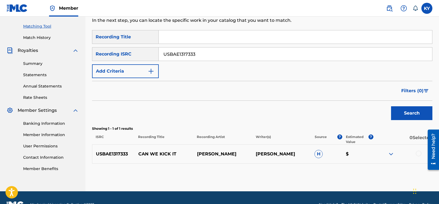
scroll to position [69, 0]
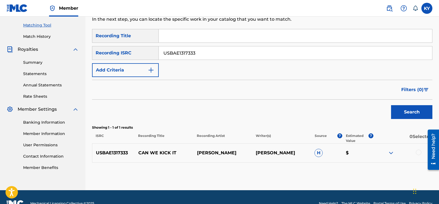
click at [346, 91] on div "Filters ( 0 )" at bounding box center [262, 90] width 340 height 20
click at [419, 151] on div at bounding box center [419, 152] width 6 height 6
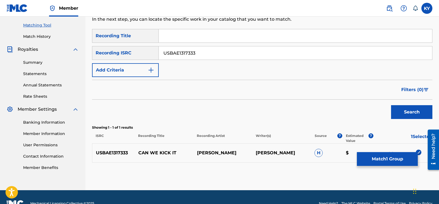
click at [395, 158] on button "Match 1 Group" at bounding box center [387, 159] width 61 height 14
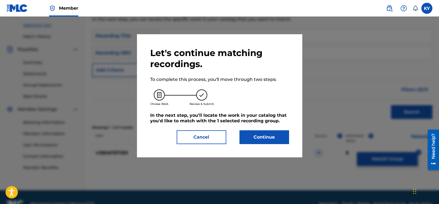
click at [264, 134] on button "Continue" at bounding box center [264, 137] width 50 height 14
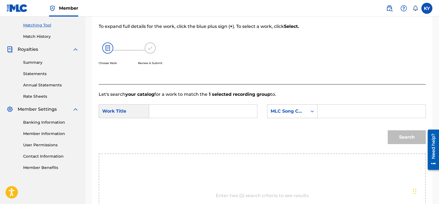
click at [161, 110] on input "Search Form" at bounding box center [203, 110] width 99 height 13
click at [163, 128] on span "we kick it" at bounding box center [165, 130] width 15 height 18
click at [163, 128] on div "Search" at bounding box center [262, 138] width 327 height 29
type input "can we kick it"
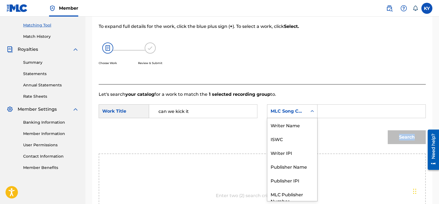
click at [313, 111] on icon "Search Form" at bounding box center [312, 111] width 3 height 2
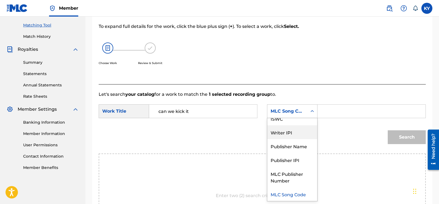
click at [292, 132] on div "Writer IPI" at bounding box center [292, 132] width 50 height 14
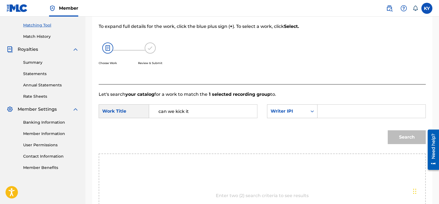
click at [327, 111] on input "Search Form" at bounding box center [371, 110] width 99 height 13
type input "00185897994"
click at [399, 134] on button "Search" at bounding box center [407, 137] width 38 height 14
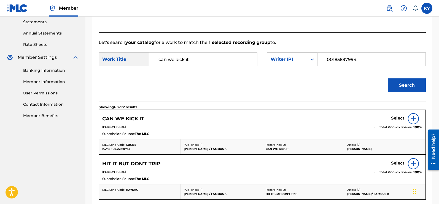
scroll to position [126, 0]
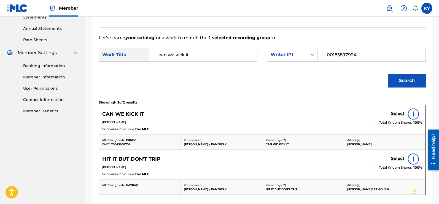
click at [412, 112] on img at bounding box center [413, 113] width 7 height 7
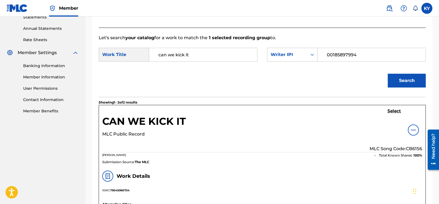
click at [392, 110] on h5 "Select" at bounding box center [393, 110] width 13 height 5
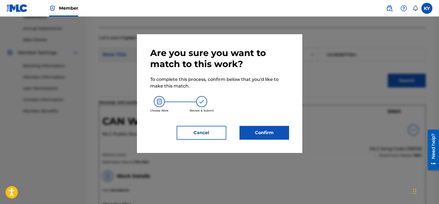
click at [262, 131] on button "Confirm" at bounding box center [264, 133] width 50 height 14
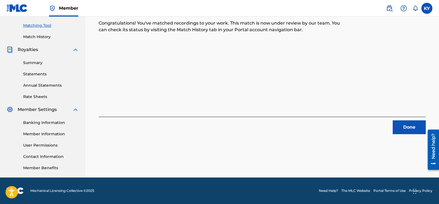
scroll to position [69, 0]
click at [404, 128] on button "Done" at bounding box center [408, 127] width 33 height 14
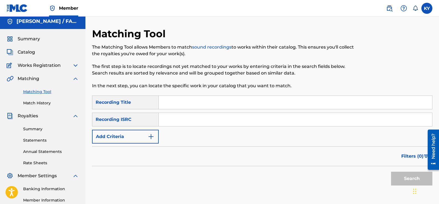
scroll to position [0, 0]
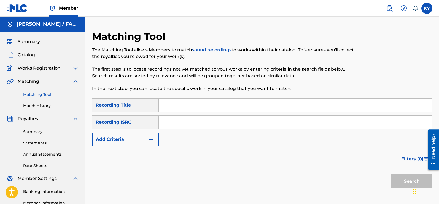
click at [169, 102] on input "Search Form" at bounding box center [295, 104] width 273 height 13
click at [168, 122] on input "Search Form" at bounding box center [295, 121] width 273 height 13
paste input "USBAE1317330"
click at [405, 179] on button "Search" at bounding box center [411, 181] width 41 height 14
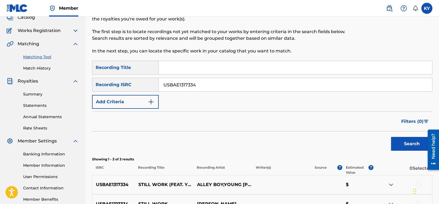
scroll to position [30, 0]
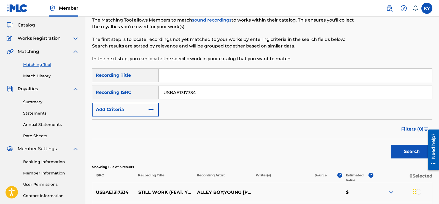
click at [196, 92] on input "USBAE1317334" at bounding box center [295, 92] width 273 height 13
click at [204, 93] on input "USBAE1317334" at bounding box center [295, 92] width 273 height 13
click at [404, 148] on button "Search" at bounding box center [411, 151] width 41 height 14
click at [198, 92] on input "USBAE1317335" at bounding box center [295, 92] width 273 height 13
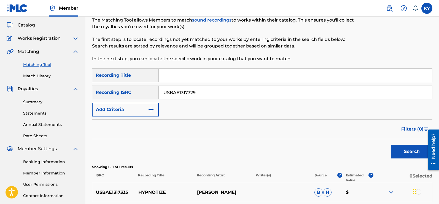
click at [407, 150] on button "Search" at bounding box center [411, 151] width 41 height 14
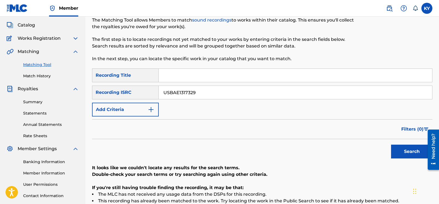
click at [196, 93] on input "USBAE1317329" at bounding box center [295, 92] width 273 height 13
click at [405, 150] on button "Search" at bounding box center [411, 151] width 41 height 14
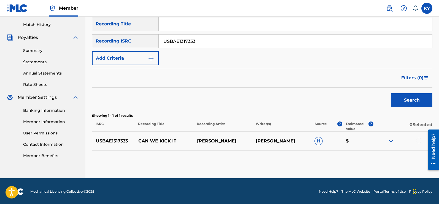
scroll to position [82, 0]
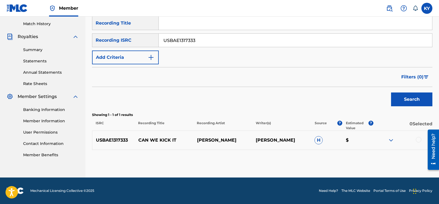
click at [390, 141] on img at bounding box center [391, 140] width 7 height 7
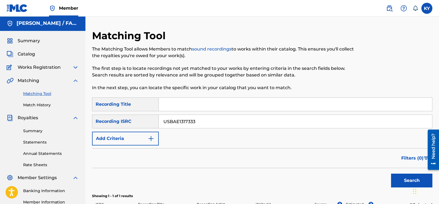
scroll to position [0, 0]
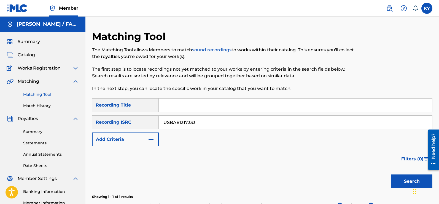
click at [197, 122] on input "USBAE1317333" at bounding box center [295, 121] width 273 height 13
drag, startPoint x: 410, startPoint y: 181, endPoint x: 422, endPoint y: 169, distance: 16.6
click at [410, 180] on button "Search" at bounding box center [411, 181] width 41 height 14
click at [197, 123] on input "USBAE1317339" at bounding box center [295, 121] width 273 height 13
type input "U"
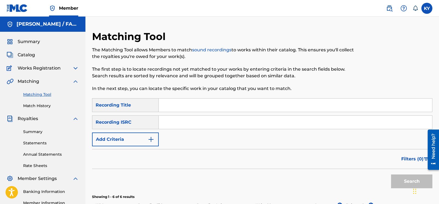
click at [149, 137] on img "Search Form" at bounding box center [151, 139] width 7 height 7
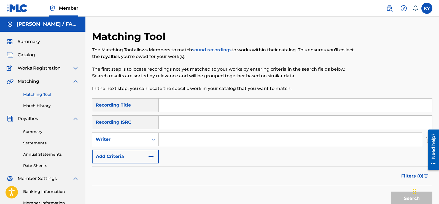
click at [151, 154] on img "Search Form" at bounding box center [151, 156] width 7 height 7
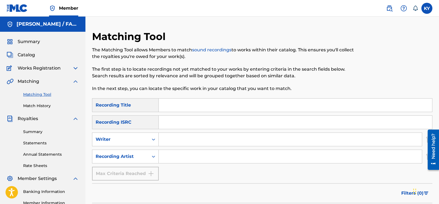
click at [161, 156] on input "Search Form" at bounding box center [290, 156] width 263 height 13
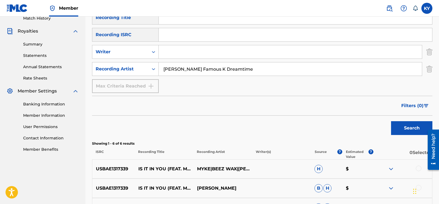
scroll to position [90, 0]
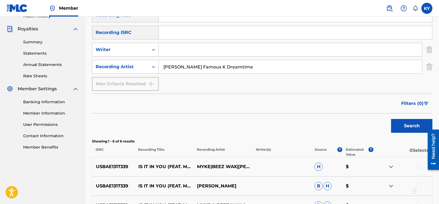
type input "[PERSON_NAME] Famous K Dreamtime"
click at [410, 125] on button "Search" at bounding box center [411, 126] width 41 height 14
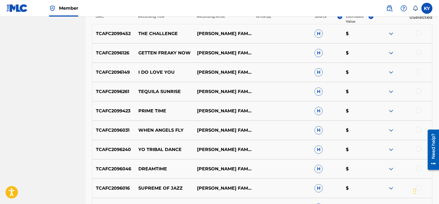
scroll to position [227, 0]
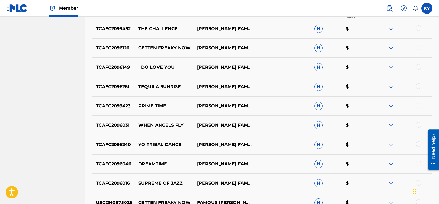
drag, startPoint x: 440, startPoint y: 91, endPoint x: 10, endPoint y: 18, distance: 436.0
click at [417, 161] on div at bounding box center [419, 163] width 6 height 6
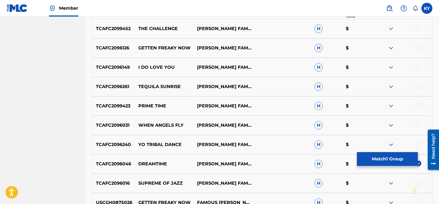
click at [394, 159] on button "Match 1 Group" at bounding box center [387, 159] width 61 height 14
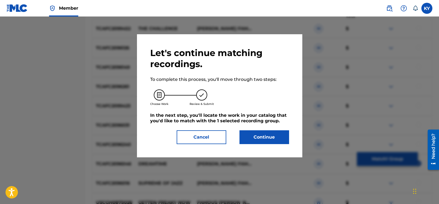
click at [268, 135] on button "Continue" at bounding box center [264, 137] width 50 height 14
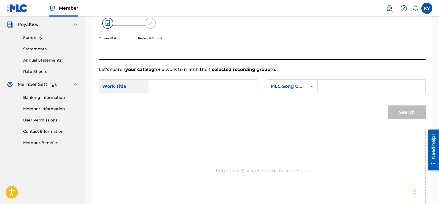
scroll to position [48, 0]
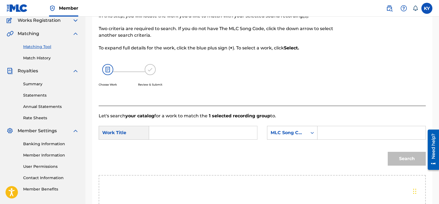
click at [161, 134] on input "Search Form" at bounding box center [203, 132] width 99 height 13
click at [180, 144] on strong "dreamtime" at bounding box center [171, 144] width 26 height 5
type input "dreamtime"
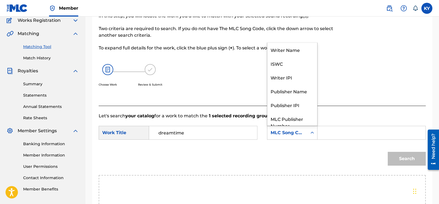
click at [312, 132] on icon "Search Form" at bounding box center [312, 133] width 6 height 6
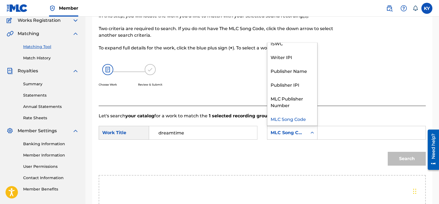
click at [312, 132] on icon "Search Form" at bounding box center [312, 133] width 6 height 6
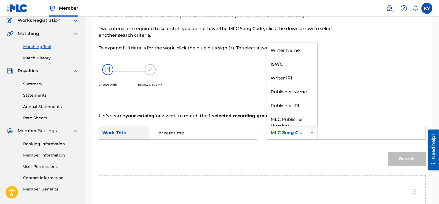
click at [312, 132] on icon "Search Form" at bounding box center [312, 133] width 6 height 6
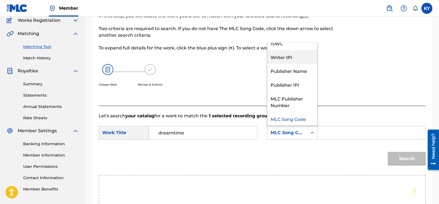
click at [289, 56] on div "Writer IPI" at bounding box center [292, 57] width 50 height 14
drag, startPoint x: 289, startPoint y: 56, endPoint x: 340, endPoint y: 92, distance: 62.1
click at [289, 56] on div "In this step, you will locate the work you'd like to match with your selected s…" at bounding box center [225, 56] width 252 height 86
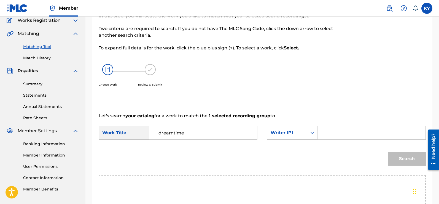
click at [323, 134] on input "Search Form" at bounding box center [371, 132] width 99 height 13
type input "00185897994"
click at [409, 159] on button "Search" at bounding box center [407, 158] width 38 height 14
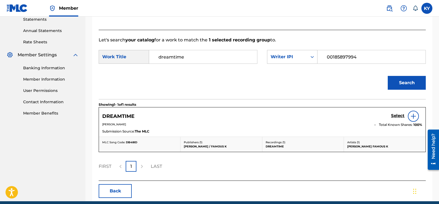
scroll to position [124, 0]
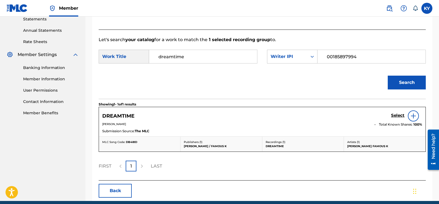
click at [416, 115] on img at bounding box center [413, 115] width 7 height 7
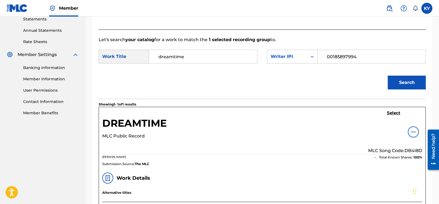
click at [394, 112] on h5 "Select" at bounding box center [393, 112] width 13 height 5
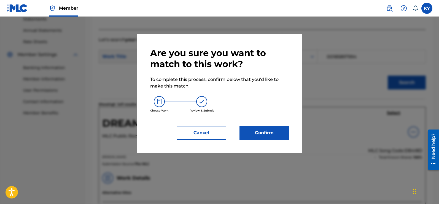
click at [270, 132] on button "Confirm" at bounding box center [264, 133] width 50 height 14
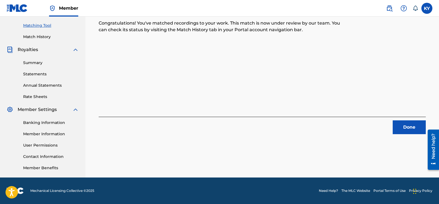
scroll to position [69, 0]
click at [406, 129] on button "Done" at bounding box center [408, 127] width 33 height 14
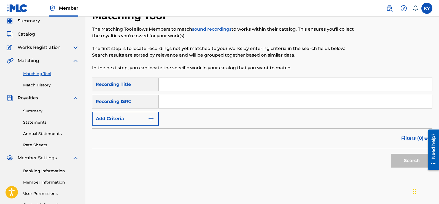
scroll to position [0, 0]
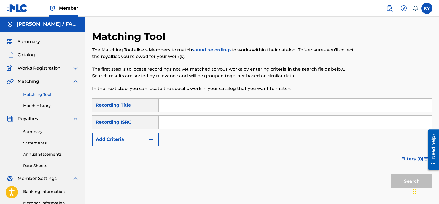
click at [163, 105] on input "Search Form" at bounding box center [295, 104] width 273 height 13
click at [264, 145] on div "SearchWithCriteria497d81cf-bb6c-47e5-a356-4280924275ed Recording Title SearchWi…" at bounding box center [262, 122] width 340 height 48
click at [149, 137] on img "Search Form" at bounding box center [151, 139] width 7 height 7
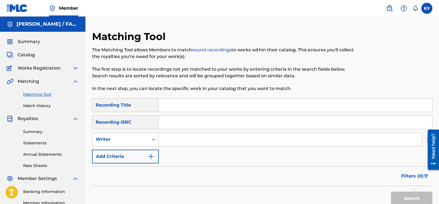
click at [150, 156] on img "Search Form" at bounding box center [151, 156] width 7 height 7
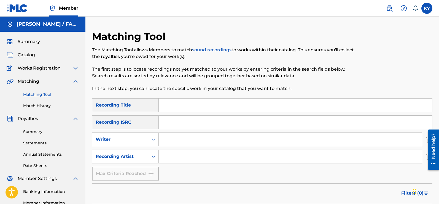
click at [164, 157] on input "Search Form" at bounding box center [290, 156] width 263 height 13
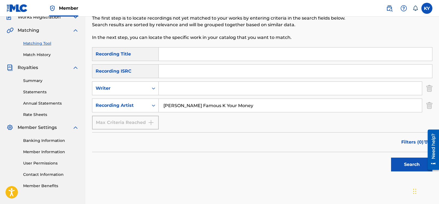
scroll to position [54, 0]
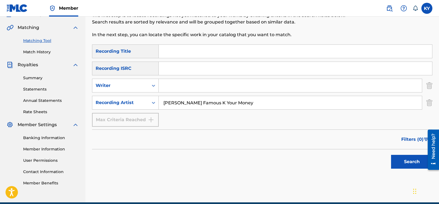
click at [406, 159] on button "Search" at bounding box center [411, 162] width 41 height 14
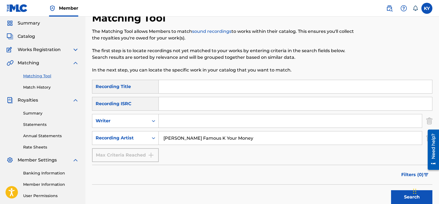
scroll to position [0, 0]
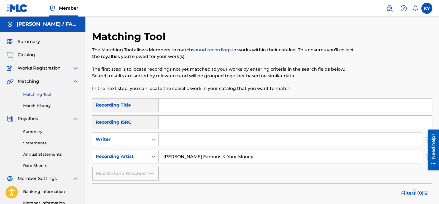
click at [247, 156] on input "[PERSON_NAME] Famous K Your Money" at bounding box center [290, 156] width 263 height 13
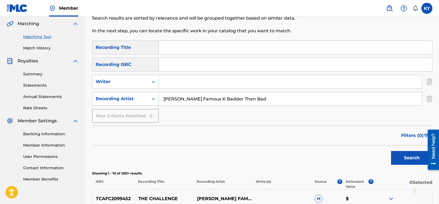
scroll to position [63, 0]
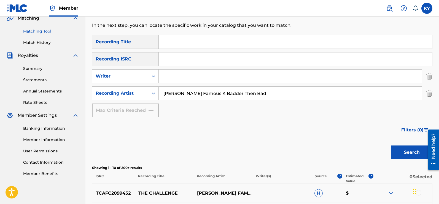
type input "[PERSON_NAME] Famous K Badder Then Bad"
click at [416, 149] on button "Search" at bounding box center [411, 152] width 41 height 14
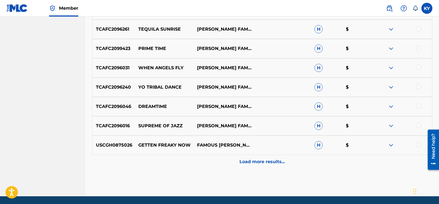
scroll to position [288, 0]
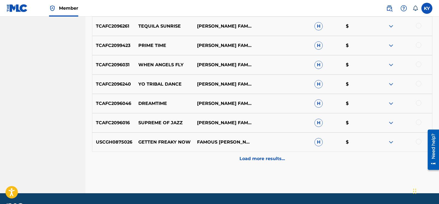
click at [269, 158] on p "Load more results..." at bounding box center [261, 158] width 45 height 7
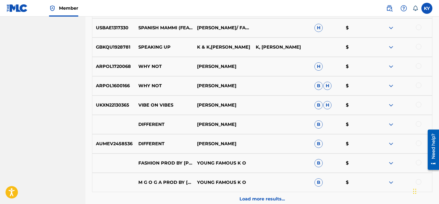
scroll to position [463, 0]
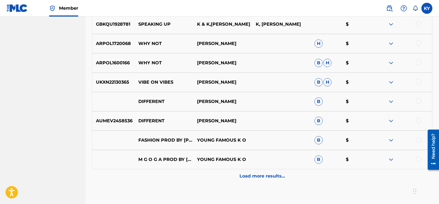
click at [261, 175] on p "Load more results..." at bounding box center [261, 175] width 45 height 7
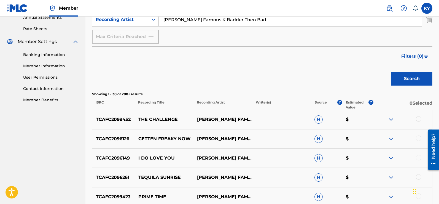
scroll to position [0, 0]
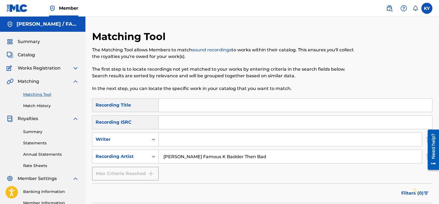
click at [166, 106] on input "Search Form" at bounding box center [295, 104] width 273 height 13
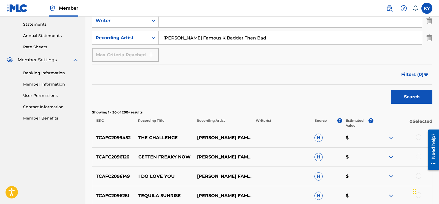
click at [413, 94] on button "Search" at bounding box center [411, 97] width 41 height 14
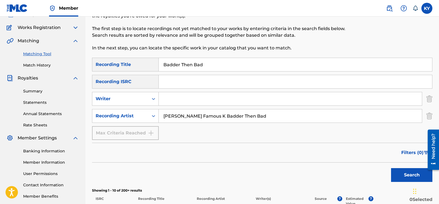
scroll to position [0, 0]
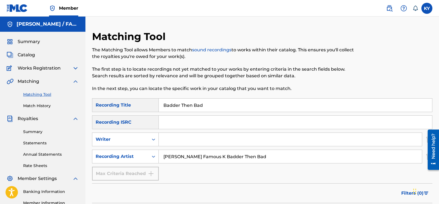
click at [205, 104] on input "Badder Then Bad" at bounding box center [295, 104] width 273 height 13
type input "B"
click at [257, 158] on input "[PERSON_NAME] Famous K Badder Then Bad" at bounding box center [290, 156] width 263 height 13
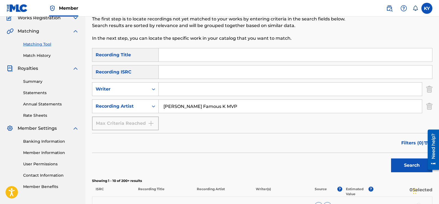
scroll to position [54, 0]
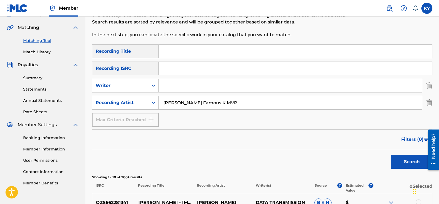
type input "[PERSON_NAME] Famous K MVP"
click at [406, 162] on button "Search" at bounding box center [411, 162] width 41 height 14
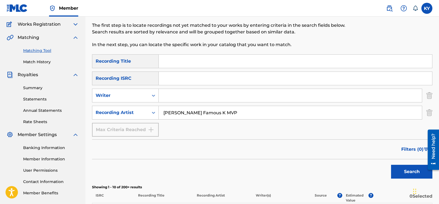
scroll to position [31, 0]
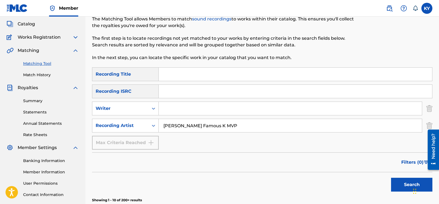
click at [165, 74] on input "Search Form" at bounding box center [295, 73] width 273 height 13
type input "MVP"
click at [410, 182] on button "Search" at bounding box center [411, 184] width 41 height 14
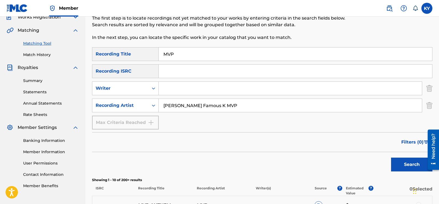
scroll to position [47, 0]
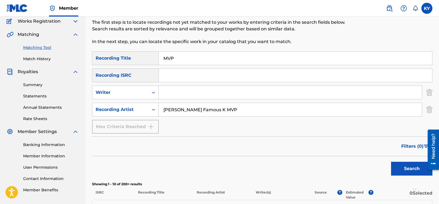
click at [216, 109] on input "[PERSON_NAME] Famous K MVP" at bounding box center [290, 109] width 263 height 13
click at [180, 107] on input "MVP" at bounding box center [290, 109] width 263 height 13
type input "MVP [PERSON_NAME] Famous K"
click at [413, 166] on button "Search" at bounding box center [411, 168] width 41 height 14
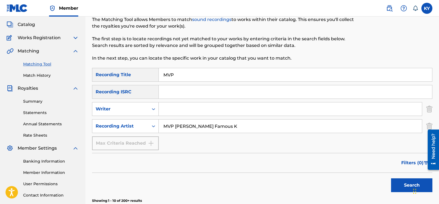
scroll to position [0, 0]
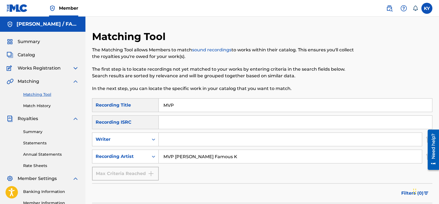
click at [178, 105] on input "MVP" at bounding box center [295, 104] width 273 height 13
type input "M"
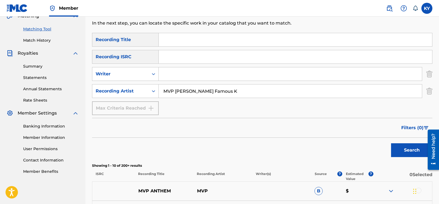
scroll to position [130, 0]
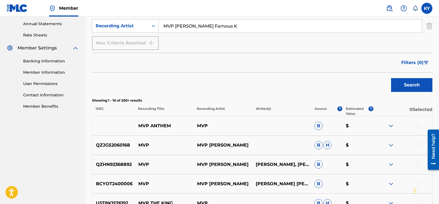
click at [416, 84] on button "Search" at bounding box center [411, 85] width 41 height 14
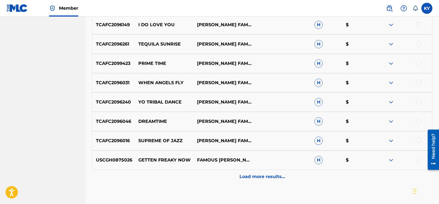
scroll to position [271, 0]
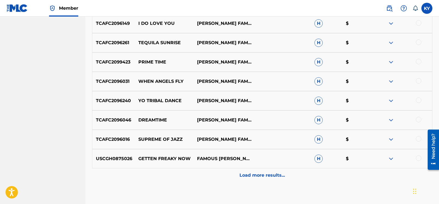
click at [258, 173] on p "Load more results..." at bounding box center [261, 175] width 45 height 7
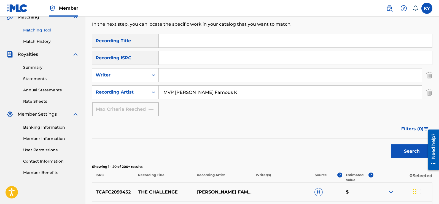
scroll to position [0, 0]
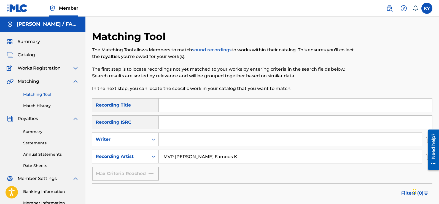
click at [174, 156] on input "MVP [PERSON_NAME] Famous K" at bounding box center [290, 156] width 263 height 13
type input "[PERSON_NAME] Famous K"
click at [162, 137] on input "Search Form" at bounding box center [290, 138] width 263 height 13
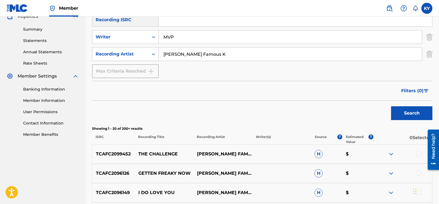
scroll to position [116, 0]
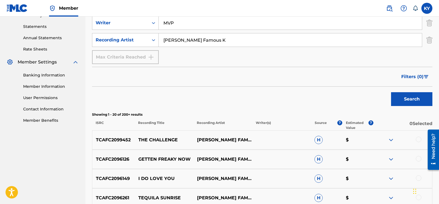
type input "MVP"
click at [416, 98] on button "Search" at bounding box center [411, 99] width 41 height 14
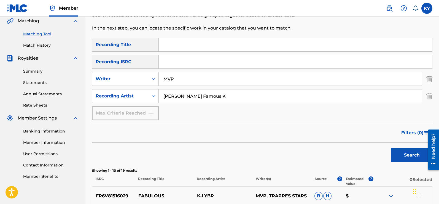
scroll to position [0, 0]
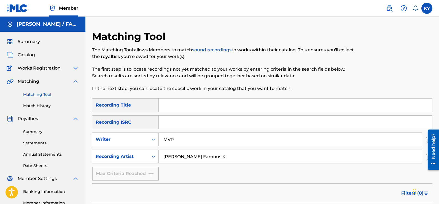
click at [426, 8] on label at bounding box center [426, 8] width 11 height 11
click at [427, 8] on input "KY [PERSON_NAME] [EMAIL_ADDRESS][DOMAIN_NAME] Notification Preferences Profile …" at bounding box center [427, 8] width 0 height 0
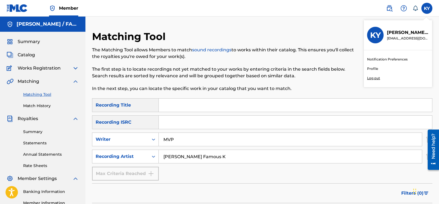
click at [377, 78] on p "Log out" at bounding box center [373, 77] width 13 height 5
click at [427, 8] on input "KY [PERSON_NAME] [EMAIL_ADDRESS][DOMAIN_NAME] Notification Preferences Profile …" at bounding box center [427, 8] width 0 height 0
